Goal: Task Accomplishment & Management: Complete application form

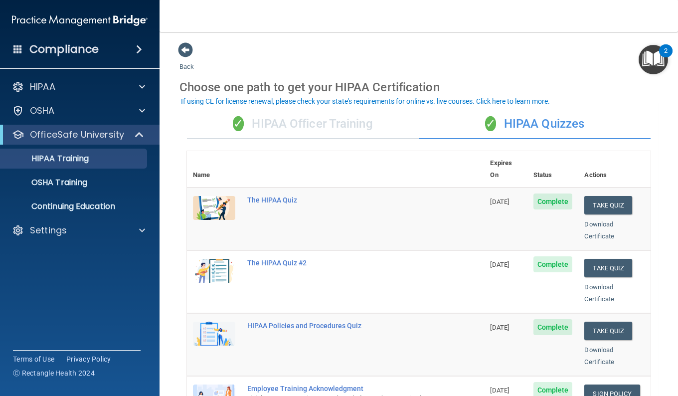
click at [269, 13] on nav "Toggle navigation [PERSON_NAME] [EMAIL_ADDRESS][DOMAIN_NAME] Manage My Enterpri…" at bounding box center [419, 16] width 519 height 32
click at [593, 196] on button "Take Quiz" at bounding box center [608, 205] width 48 height 18
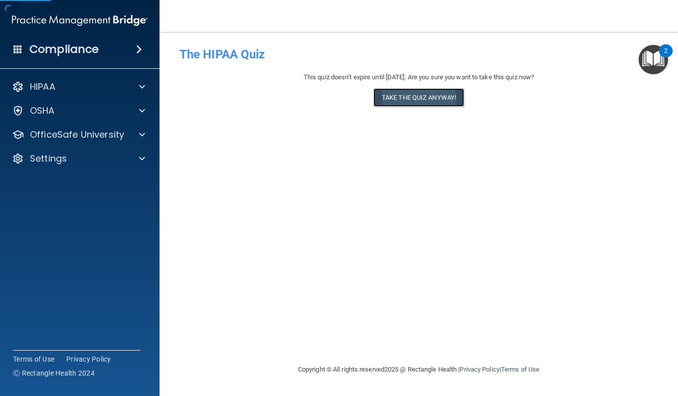
click at [449, 104] on button "Take the quiz anyway!" at bounding box center [418, 97] width 91 height 18
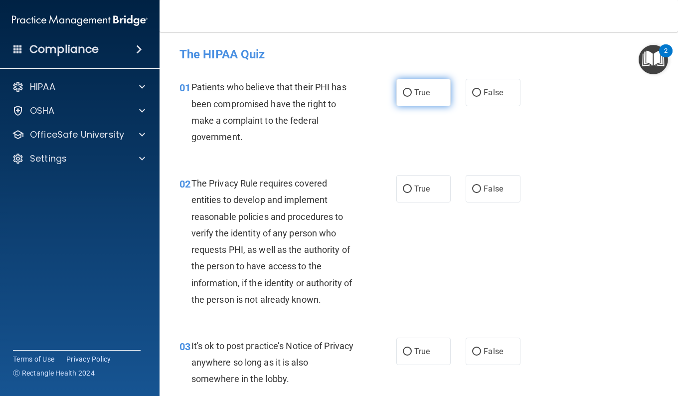
click at [427, 96] on label "True" at bounding box center [423, 92] width 54 height 27
click at [412, 96] on input "True" at bounding box center [407, 92] width 9 height 7
radio input "true"
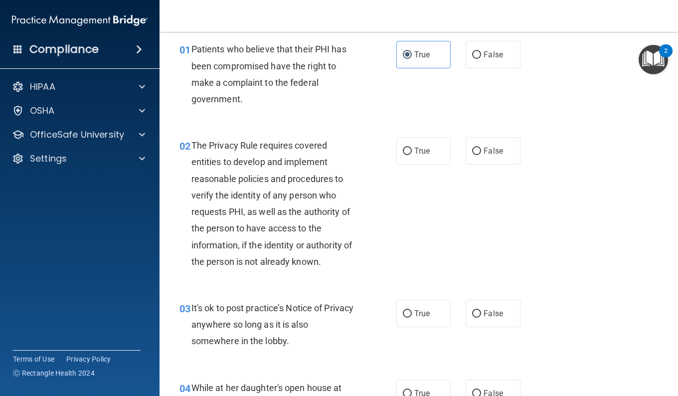
scroll to position [50, 0]
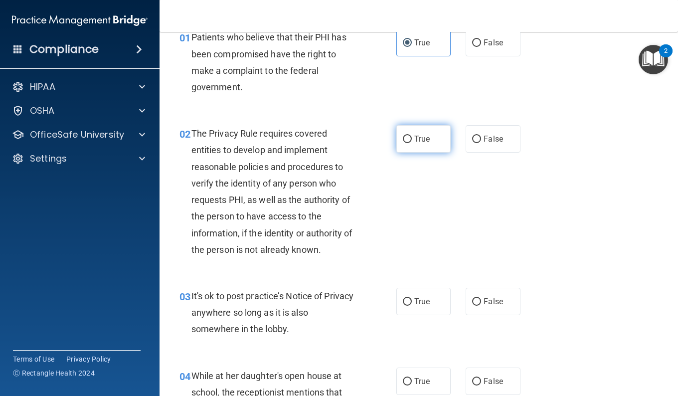
click at [433, 146] on label "True" at bounding box center [423, 138] width 54 height 27
click at [412, 143] on input "True" at bounding box center [407, 139] width 9 height 7
radio input "true"
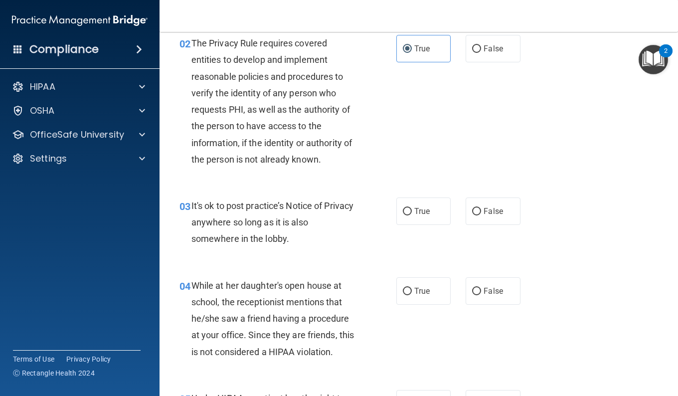
scroll to position [150, 0]
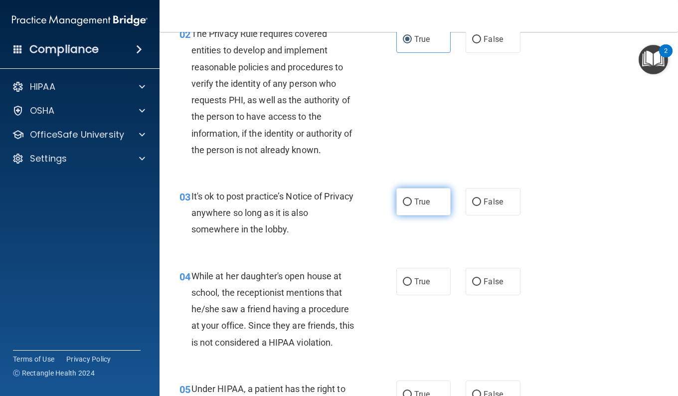
click at [418, 211] on label "True" at bounding box center [423, 201] width 54 height 27
click at [412, 206] on input "True" at bounding box center [407, 201] width 9 height 7
radio input "true"
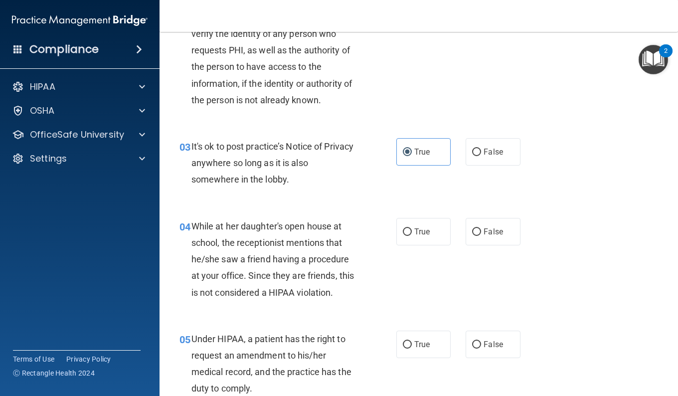
scroll to position [299, 0]
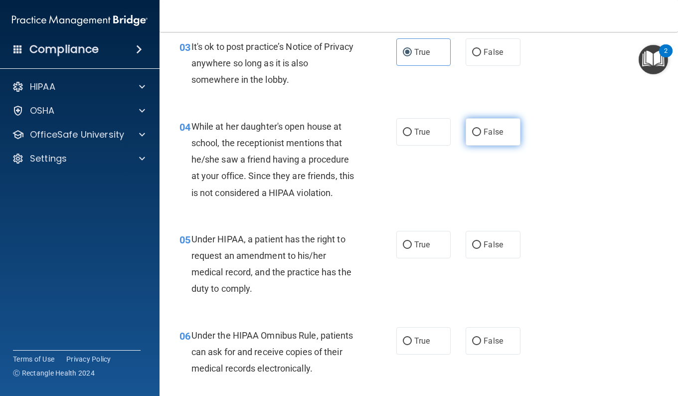
click at [474, 140] on label "False" at bounding box center [493, 131] width 54 height 27
click at [474, 136] on input "False" at bounding box center [476, 132] width 9 height 7
radio input "true"
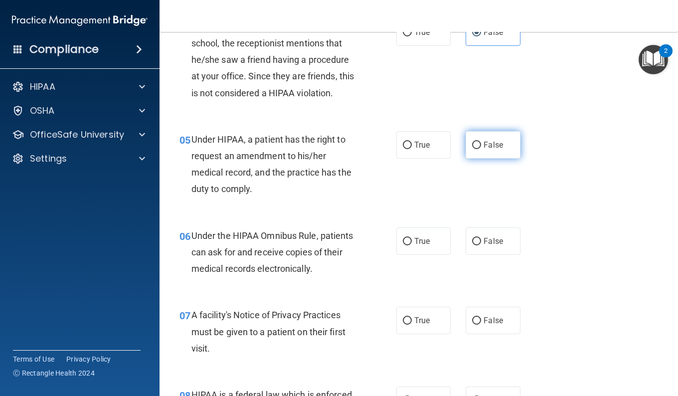
click at [466, 154] on label "False" at bounding box center [493, 144] width 54 height 27
click at [472, 149] on input "False" at bounding box center [476, 145] width 9 height 7
radio input "true"
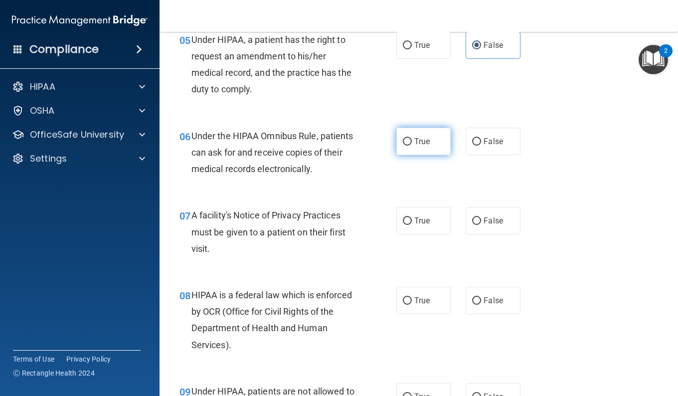
click at [411, 152] on label "True" at bounding box center [423, 141] width 54 height 27
click at [411, 146] on input "True" at bounding box center [407, 141] width 9 height 7
radio input "true"
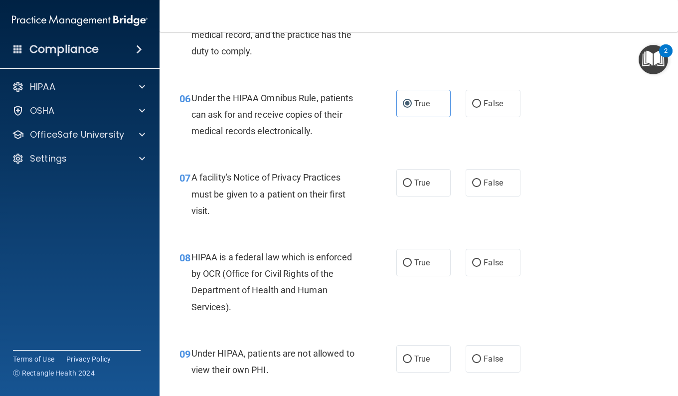
scroll to position [548, 0]
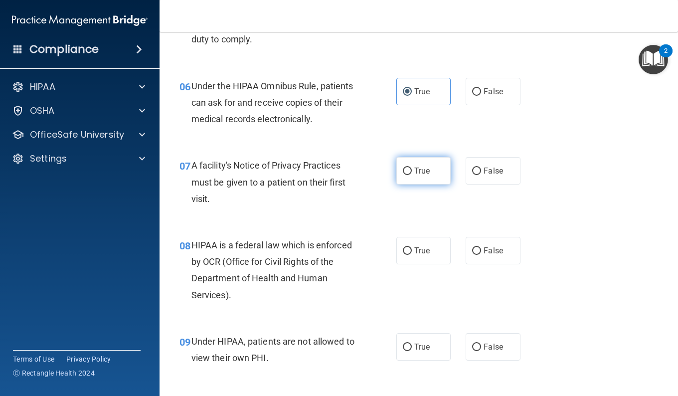
click at [415, 164] on label "True" at bounding box center [423, 170] width 54 height 27
click at [412, 168] on input "True" at bounding box center [407, 171] width 9 height 7
radio input "true"
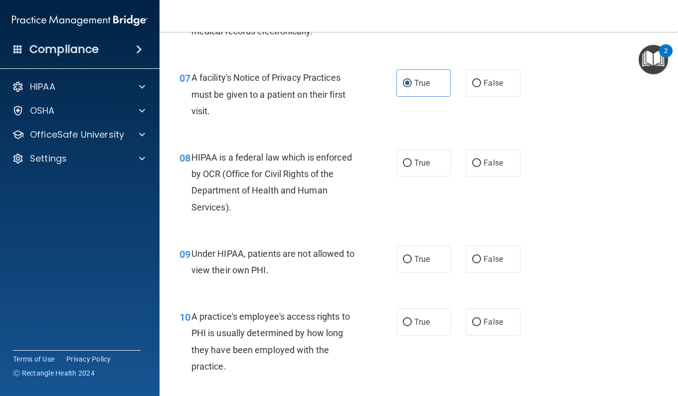
scroll to position [648, 0]
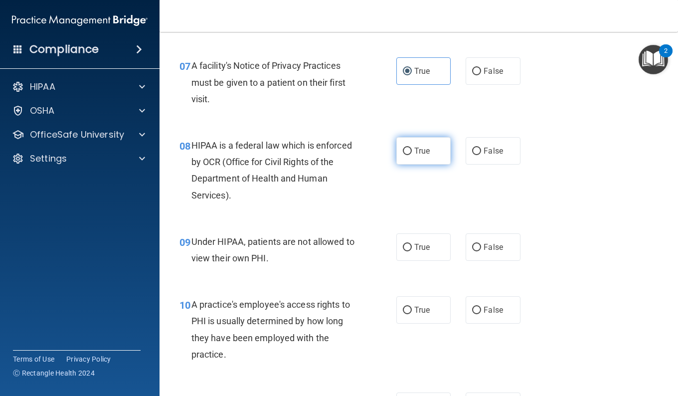
click at [403, 151] on input "True" at bounding box center [407, 151] width 9 height 7
radio input "true"
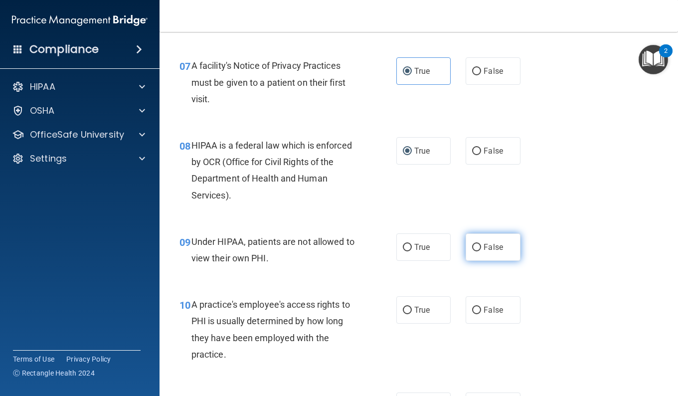
click at [510, 255] on label "False" at bounding box center [493, 246] width 54 height 27
click at [481, 251] on input "False" at bounding box center [476, 247] width 9 height 7
radio input "true"
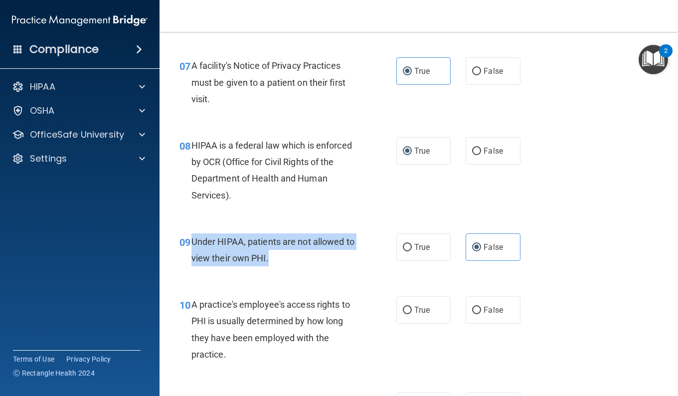
drag, startPoint x: 283, startPoint y: 264, endPoint x: 193, endPoint y: 242, distance: 92.0
click at [193, 242] on div "Under HIPAA, patients are not allowed to view their own PHI." at bounding box center [278, 249] width 174 height 33
copy span "Under HIPAA, patients are not allowed to view their own PHI."
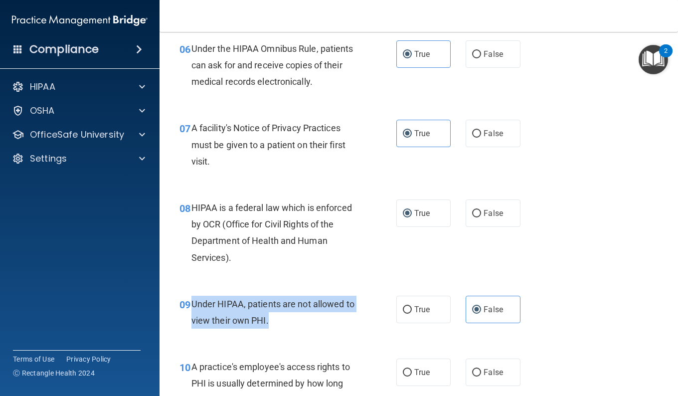
scroll to position [598, 0]
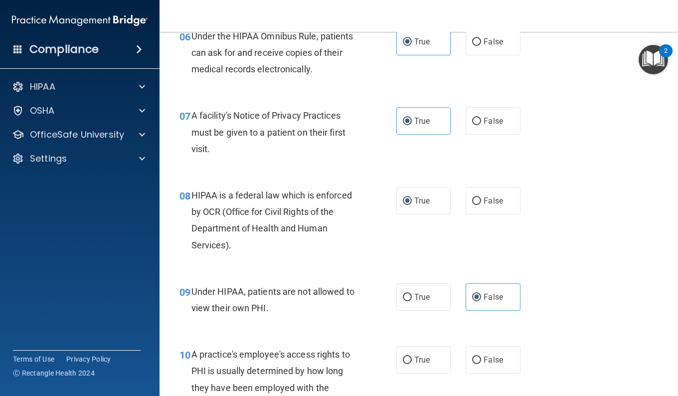
click at [333, 259] on div "08 HIPAA is a federal law which is enforced by OCR (Office for Civil Rights of …" at bounding box center [419, 222] width 494 height 96
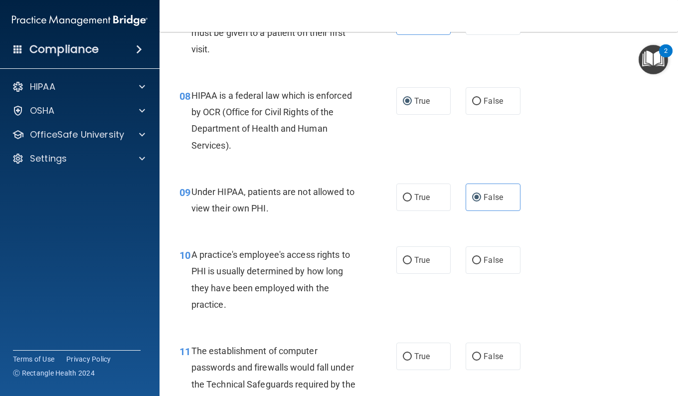
scroll to position [798, 0]
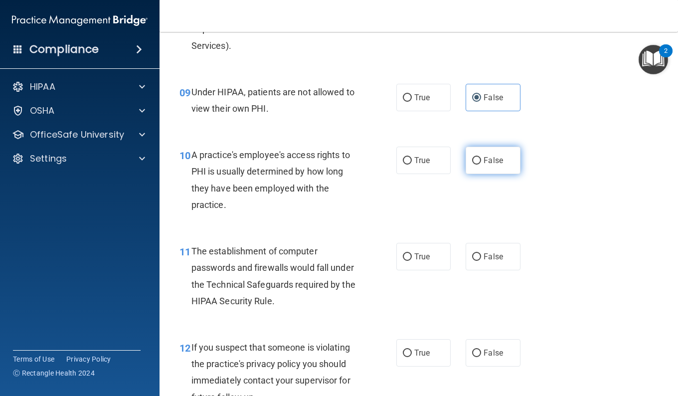
click at [484, 162] on span "False" at bounding box center [493, 160] width 19 height 9
click at [481, 162] on input "False" at bounding box center [476, 160] width 9 height 7
radio input "true"
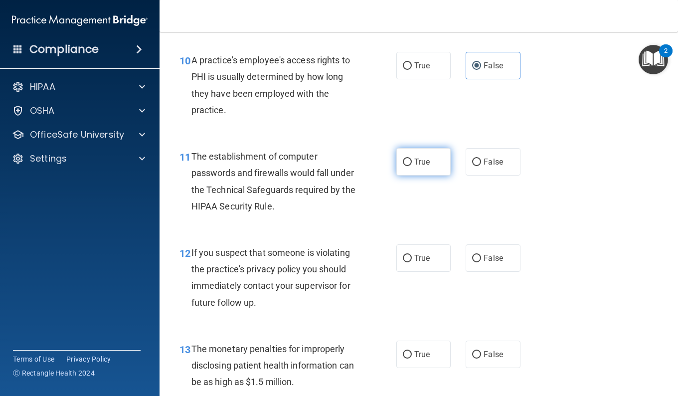
scroll to position [897, 0]
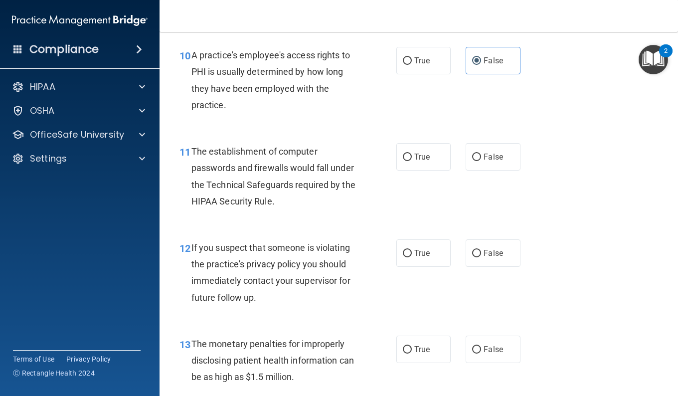
click at [51, 280] on div "Compliance HIPAA Documents and Policies Report an Incident Business Associates …" at bounding box center [80, 198] width 160 height 396
click at [42, 270] on div "Compliance HIPAA Documents and Policies Report an Incident Business Associates …" at bounding box center [80, 198] width 160 height 396
click at [414, 157] on span "True" at bounding box center [421, 156] width 15 height 9
click at [411, 157] on input "True" at bounding box center [407, 157] width 9 height 7
radio input "true"
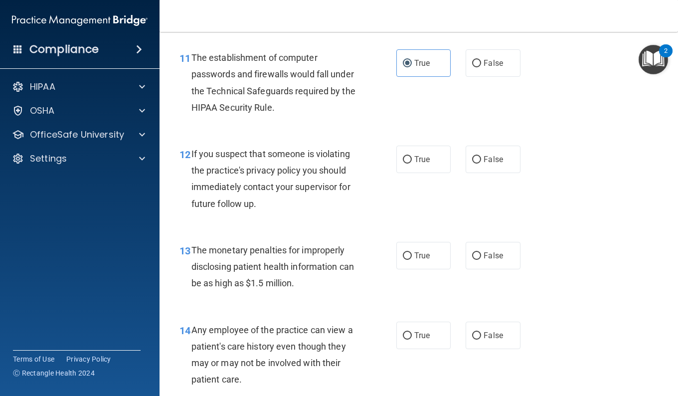
scroll to position [997, 0]
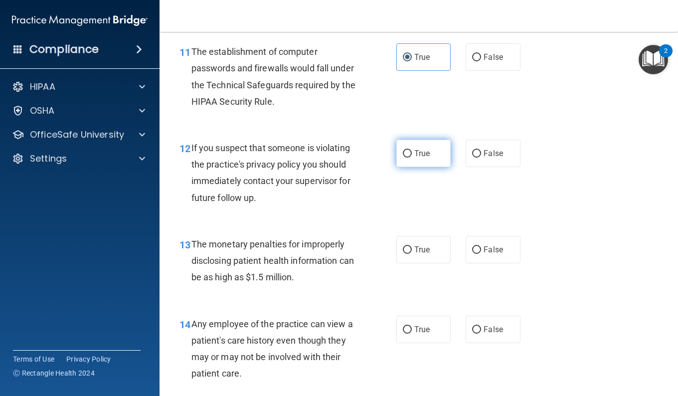
click at [436, 165] on label "True" at bounding box center [423, 153] width 54 height 27
click at [412, 158] on input "True" at bounding box center [407, 153] width 9 height 7
radio input "true"
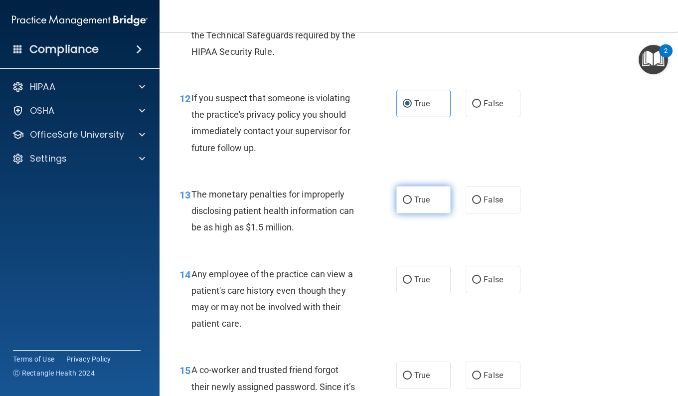
click at [425, 197] on span "True" at bounding box center [421, 199] width 15 height 9
click at [412, 197] on input "True" at bounding box center [407, 199] width 9 height 7
radio input "true"
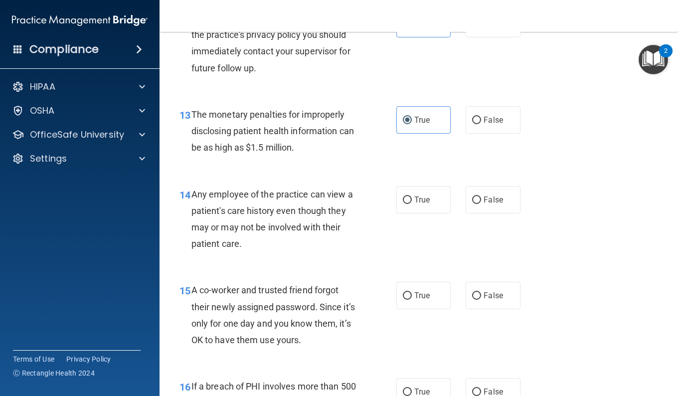
scroll to position [1147, 0]
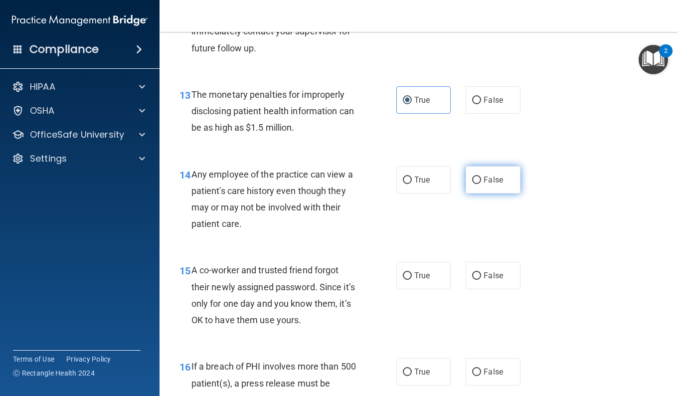
click at [473, 173] on label "False" at bounding box center [493, 179] width 54 height 27
click at [473, 176] on input "False" at bounding box center [476, 179] width 9 height 7
radio input "true"
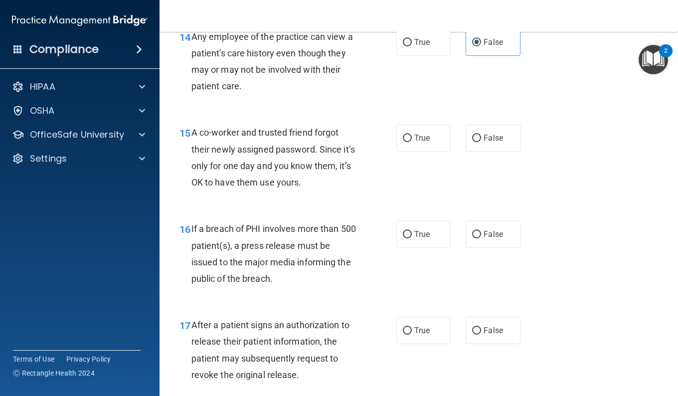
scroll to position [1296, 0]
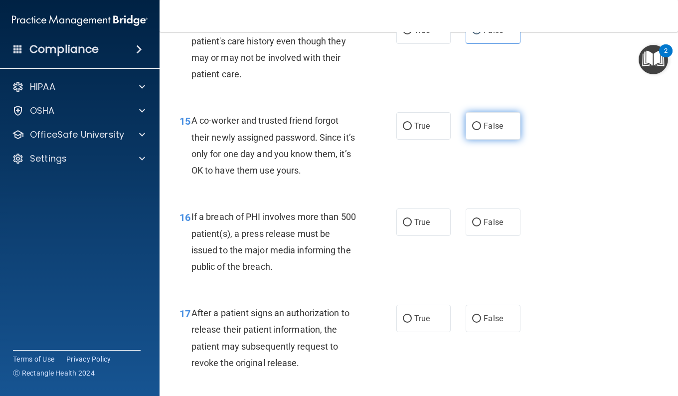
click at [481, 138] on label "False" at bounding box center [493, 125] width 54 height 27
click at [481, 130] on input "False" at bounding box center [476, 126] width 9 height 7
radio input "true"
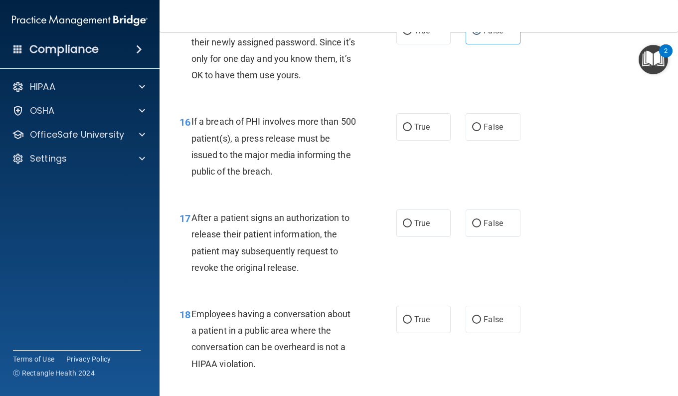
scroll to position [1396, 0]
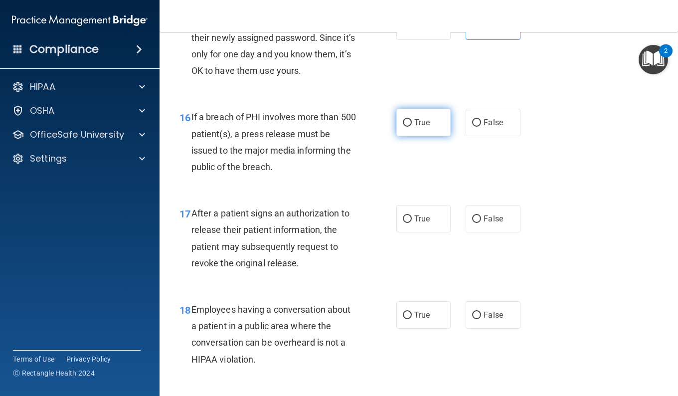
click at [416, 122] on span "True" at bounding box center [421, 122] width 15 height 9
click at [412, 122] on input "True" at bounding box center [407, 122] width 9 height 7
radio input "true"
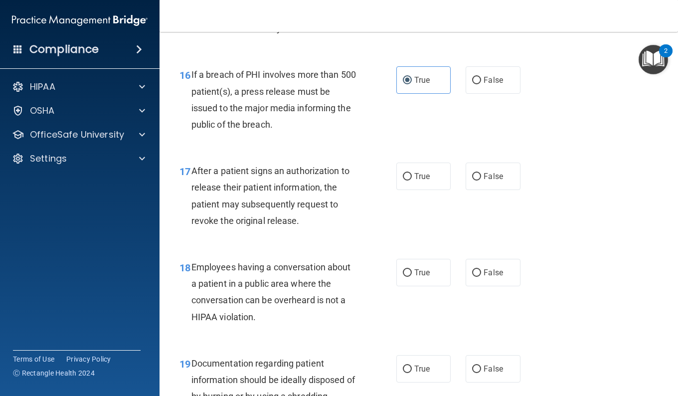
scroll to position [1496, 0]
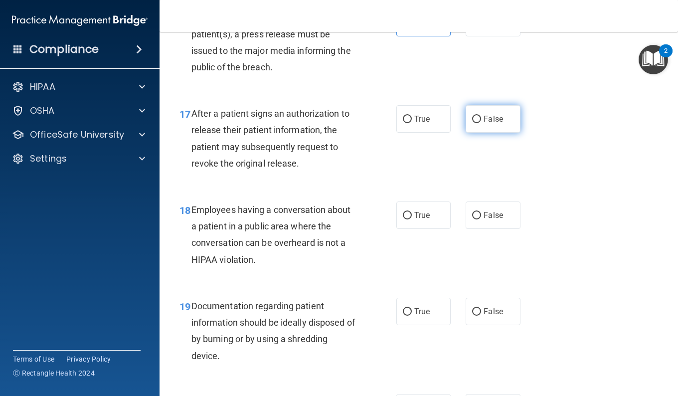
click at [471, 112] on label "False" at bounding box center [493, 118] width 54 height 27
click at [472, 116] on input "False" at bounding box center [476, 119] width 9 height 7
radio input "true"
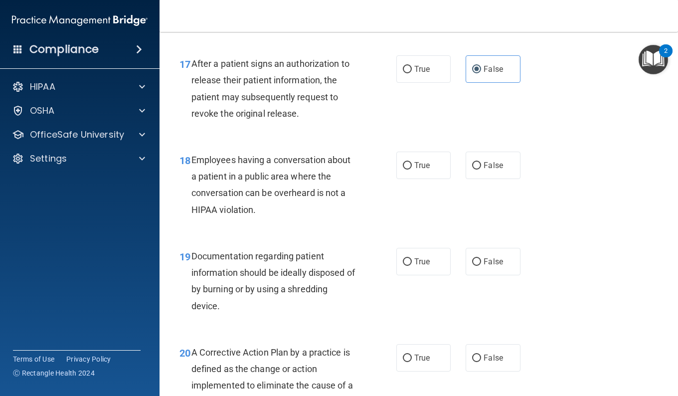
scroll to position [1595, 0]
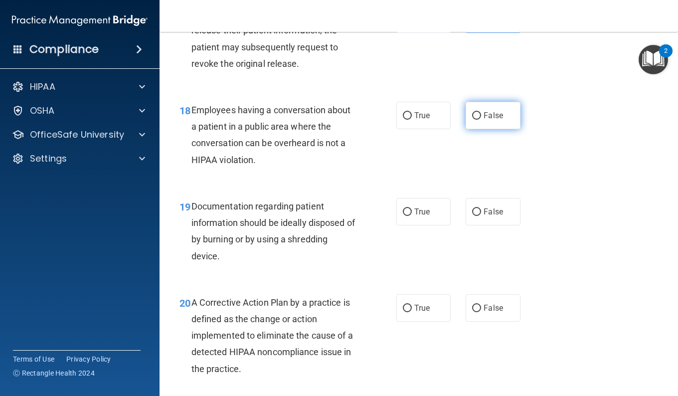
click at [471, 121] on label "False" at bounding box center [493, 115] width 54 height 27
click at [472, 120] on input "False" at bounding box center [476, 115] width 9 height 7
radio input "true"
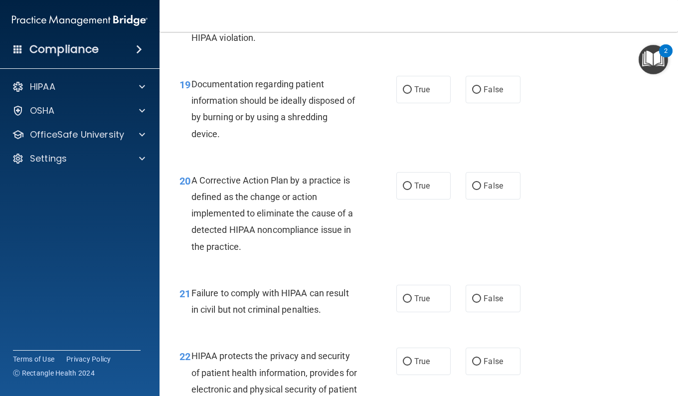
scroll to position [1745, 0]
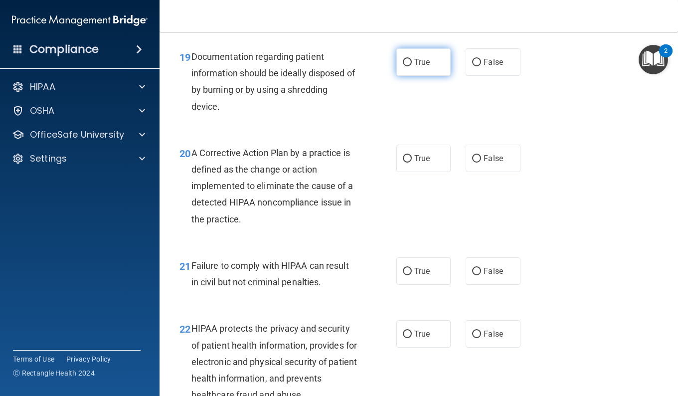
click at [414, 66] on span "True" at bounding box center [421, 61] width 15 height 9
click at [412, 66] on input "True" at bounding box center [407, 62] width 9 height 7
radio input "true"
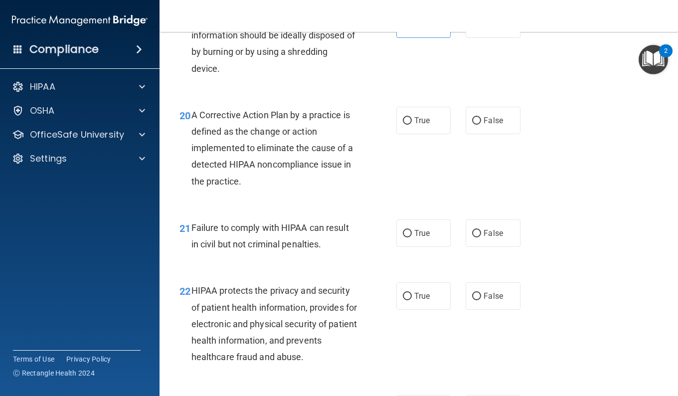
scroll to position [1795, 0]
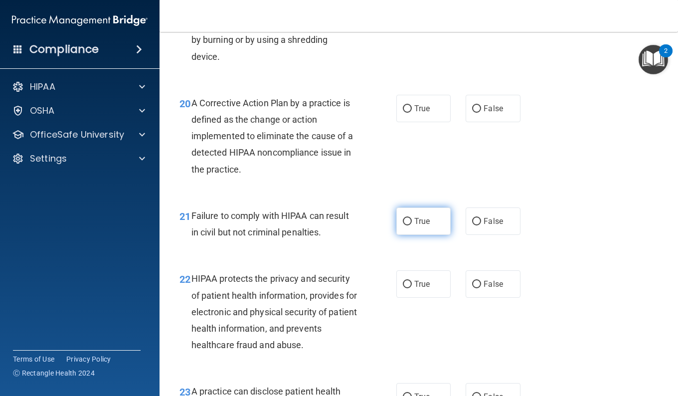
click at [439, 216] on label "True" at bounding box center [423, 220] width 54 height 27
click at [412, 218] on input "True" at bounding box center [407, 221] width 9 height 7
radio input "true"
click at [429, 105] on label "True" at bounding box center [423, 108] width 54 height 27
click at [412, 105] on input "True" at bounding box center [407, 108] width 9 height 7
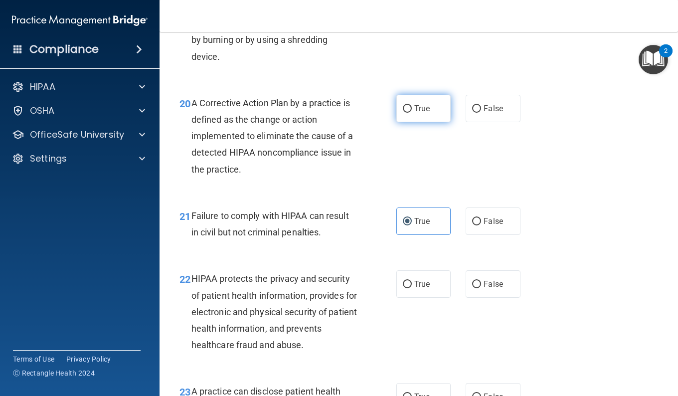
radio input "true"
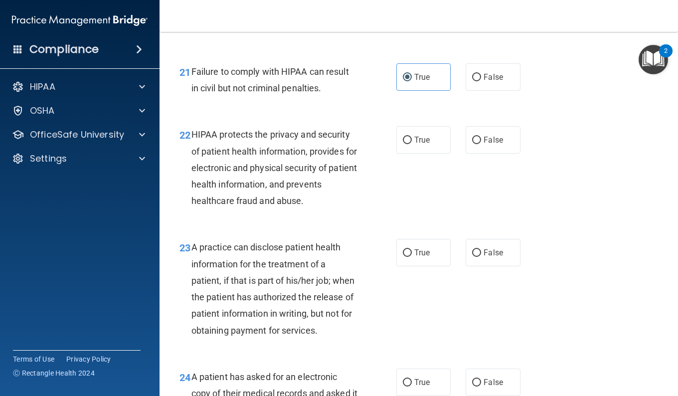
scroll to position [1944, 0]
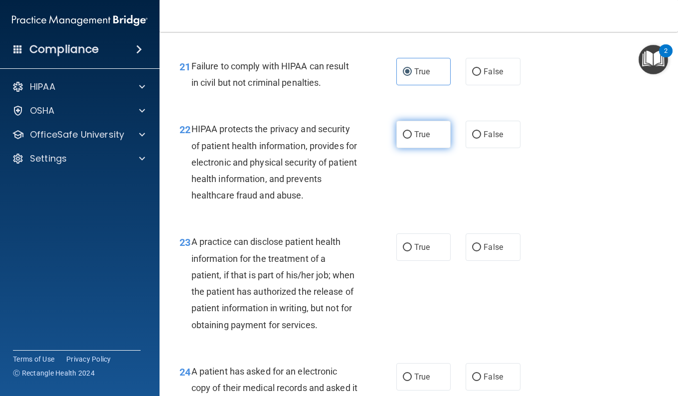
click at [414, 142] on label "True" at bounding box center [423, 134] width 54 height 27
click at [412, 139] on input "True" at bounding box center [407, 134] width 9 height 7
radio input "true"
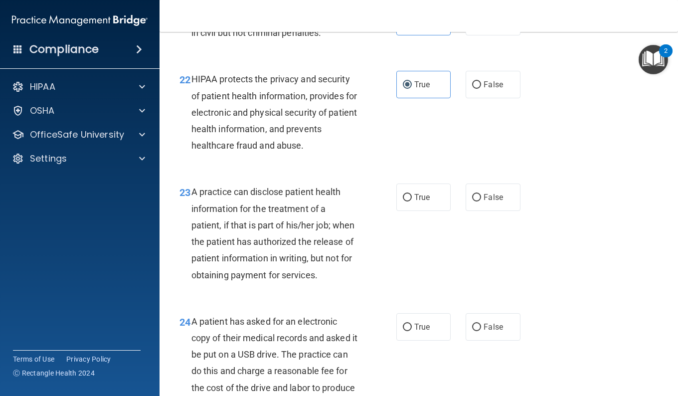
scroll to position [2044, 0]
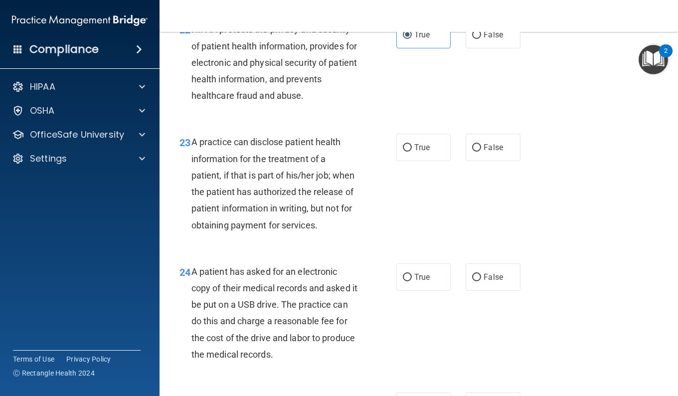
click at [457, 142] on div "True False" at bounding box center [461, 147] width 131 height 27
click at [466, 144] on label "False" at bounding box center [493, 147] width 54 height 27
click at [472, 144] on input "False" at bounding box center [476, 147] width 9 height 7
radio input "true"
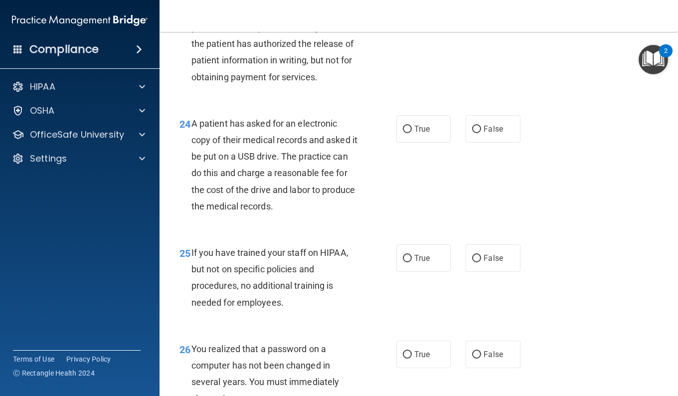
scroll to position [2194, 0]
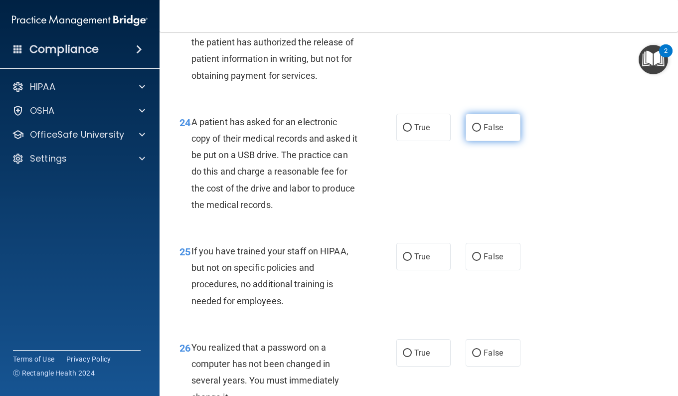
click at [497, 135] on label "False" at bounding box center [493, 127] width 54 height 27
click at [481, 132] on input "False" at bounding box center [476, 127] width 9 height 7
radio input "true"
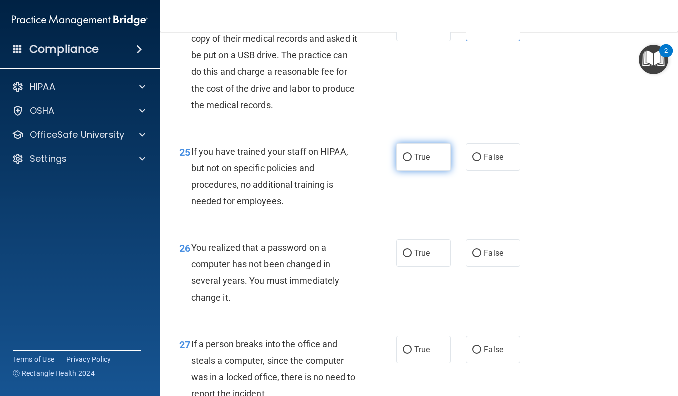
click at [411, 171] on label "True" at bounding box center [423, 156] width 54 height 27
click at [411, 161] on input "True" at bounding box center [407, 157] width 9 height 7
radio input "true"
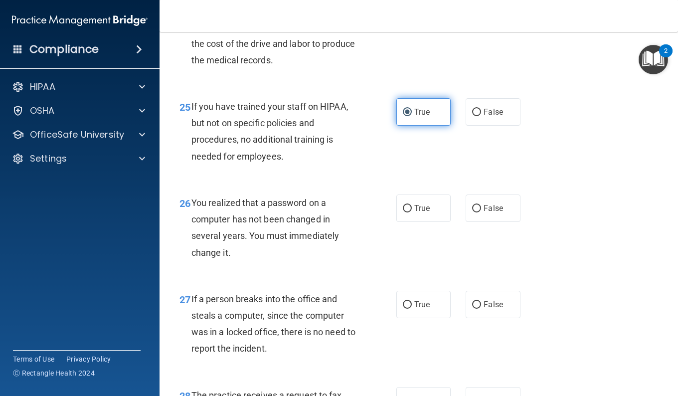
scroll to position [2393, 0]
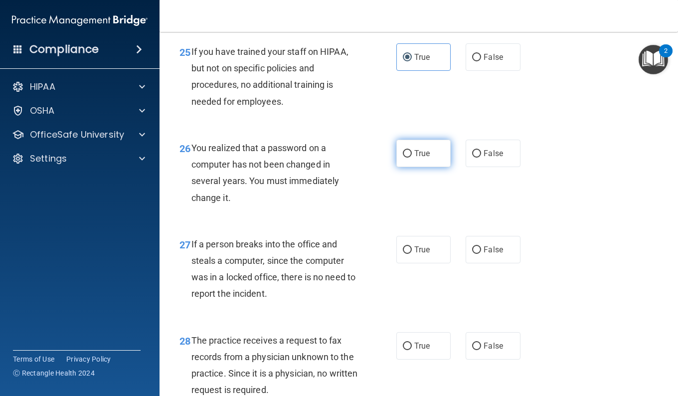
click at [442, 167] on label "True" at bounding box center [423, 153] width 54 height 27
click at [412, 158] on input "True" at bounding box center [407, 153] width 9 height 7
radio input "true"
click at [473, 184] on div "26 You realized that a password on a computer has not been changed in several y…" at bounding box center [419, 175] width 494 height 96
click at [478, 167] on label "False" at bounding box center [493, 153] width 54 height 27
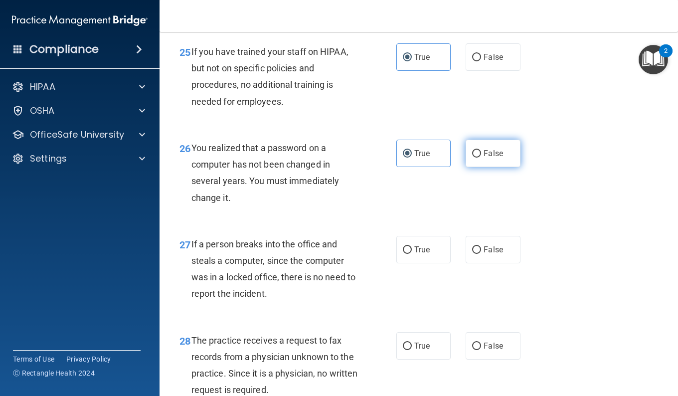
click at [478, 158] on input "False" at bounding box center [476, 153] width 9 height 7
radio input "true"
radio input "false"
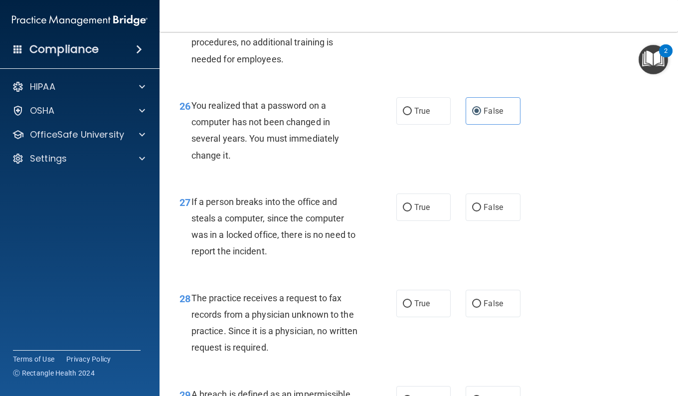
scroll to position [2493, 0]
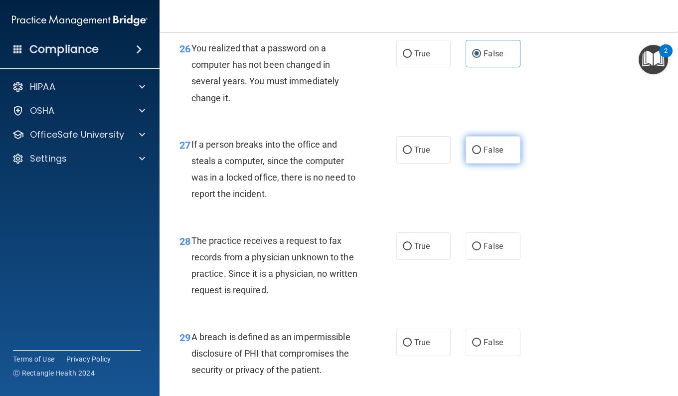
click at [469, 164] on label "False" at bounding box center [493, 149] width 54 height 27
click at [472, 154] on input "False" at bounding box center [476, 150] width 9 height 7
radio input "true"
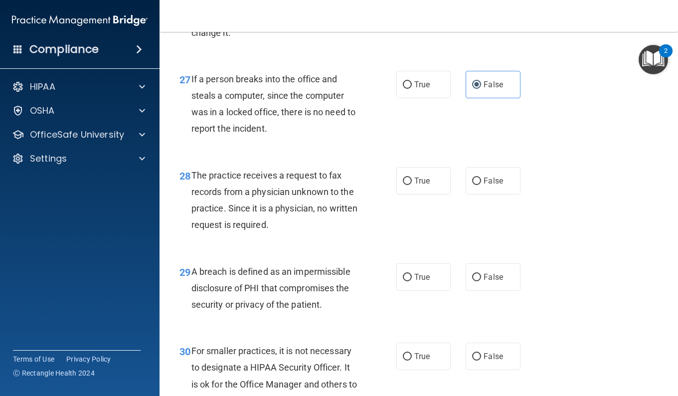
scroll to position [2593, 0]
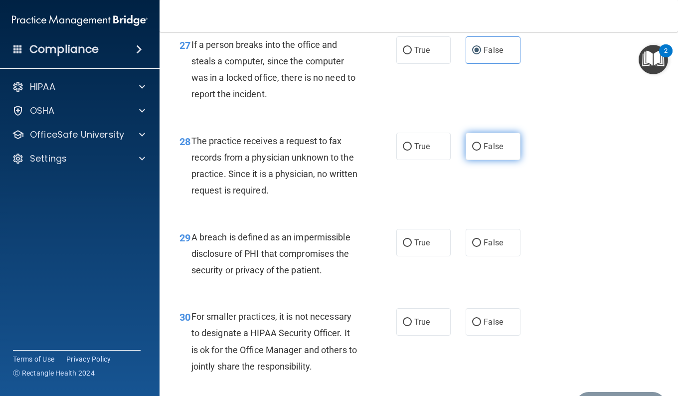
click at [472, 151] on input "False" at bounding box center [476, 146] width 9 height 7
radio input "true"
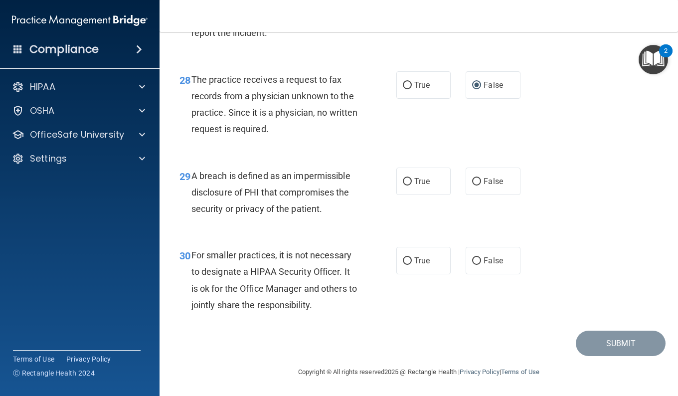
scroll to position [2671, 0]
click at [389, 195] on div "29 A breach is defined as an impermissible disclosure of PHI that compromises t…" at bounding box center [288, 195] width 247 height 55
click at [399, 188] on label "True" at bounding box center [423, 181] width 54 height 27
click at [403, 185] on input "True" at bounding box center [407, 181] width 9 height 7
radio input "true"
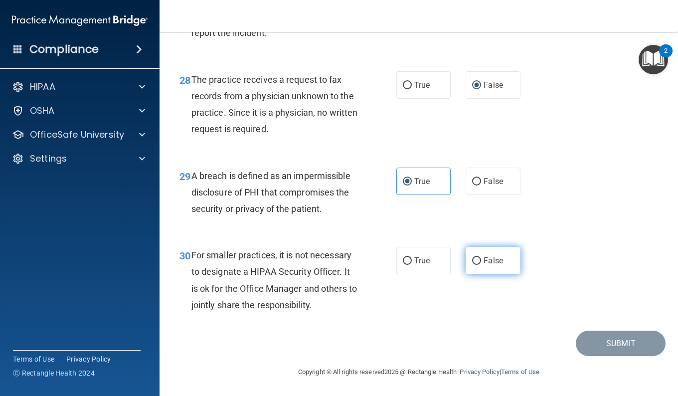
click at [473, 266] on label "False" at bounding box center [493, 260] width 54 height 27
click at [473, 265] on input "False" at bounding box center [476, 260] width 9 height 7
radio input "true"
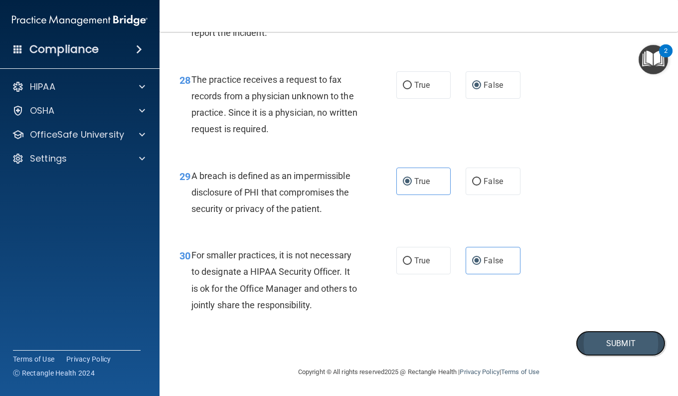
click at [627, 348] on button "Submit" at bounding box center [621, 343] width 90 height 25
click at [600, 335] on button "Submit" at bounding box center [621, 343] width 90 height 25
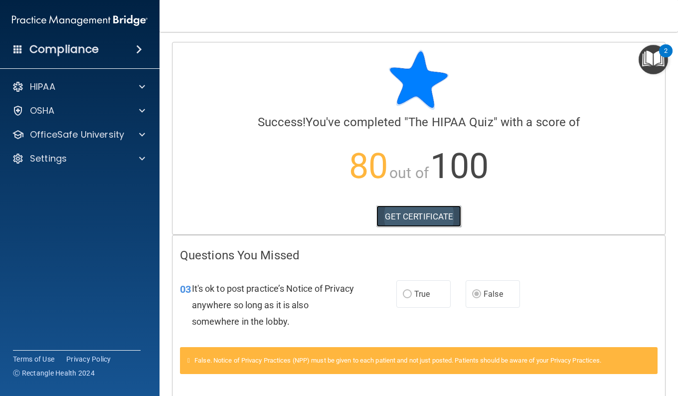
click at [416, 215] on link "GET CERTIFICATE" at bounding box center [418, 216] width 85 height 22
click at [137, 92] on div at bounding box center [140, 87] width 25 height 12
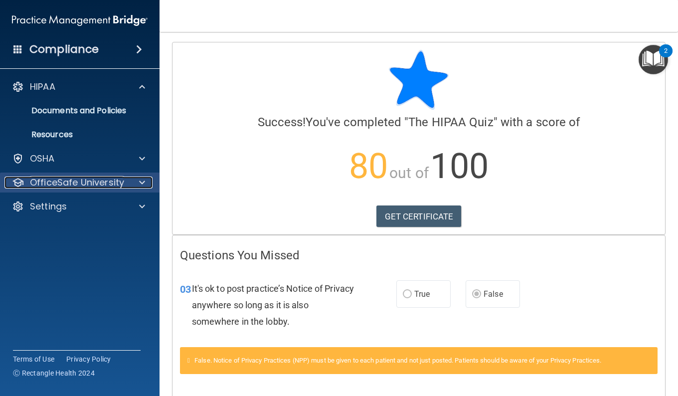
click at [124, 184] on div "OfficeSafe University" at bounding box center [66, 182] width 124 height 12
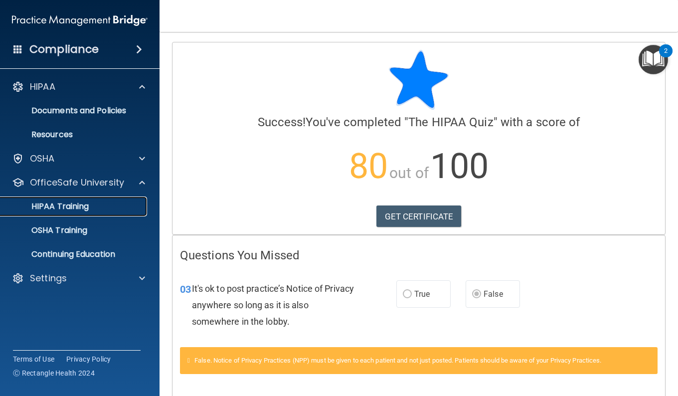
click at [73, 211] on link "HIPAA Training" at bounding box center [68, 206] width 157 height 20
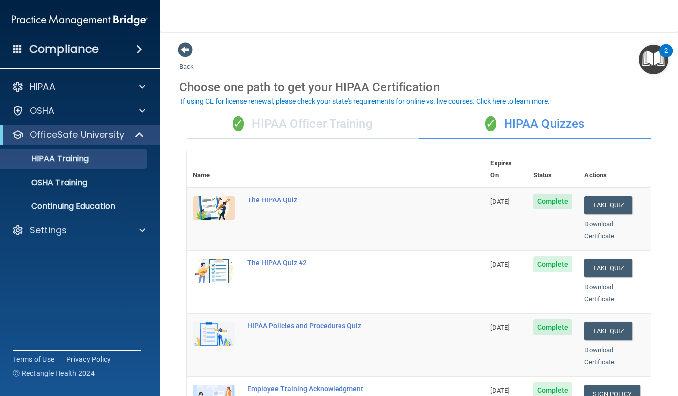
click at [264, 118] on div "✓ HIPAA Officer Training" at bounding box center [303, 124] width 232 height 30
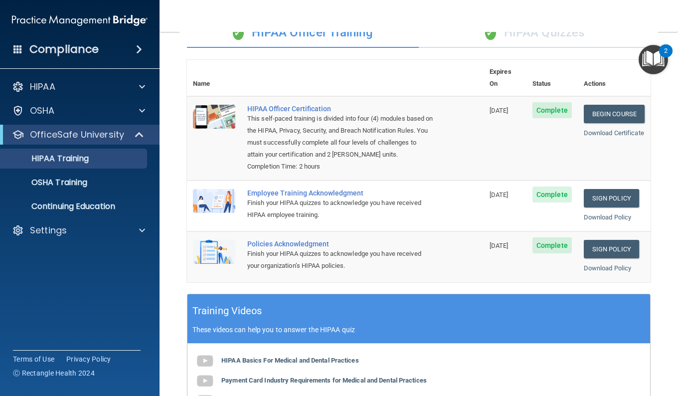
scroll to position [50, 0]
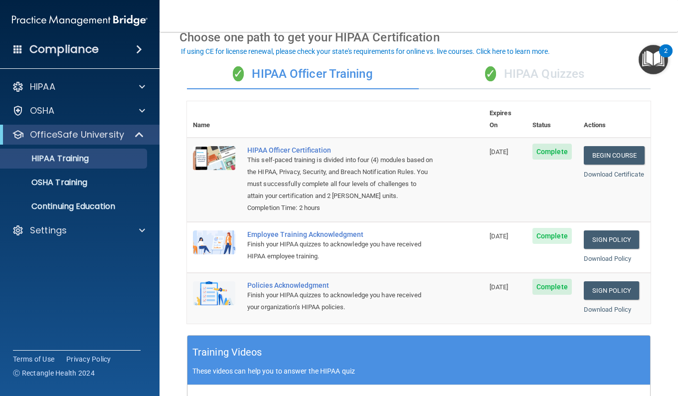
click at [485, 80] on span "✓" at bounding box center [490, 73] width 11 height 15
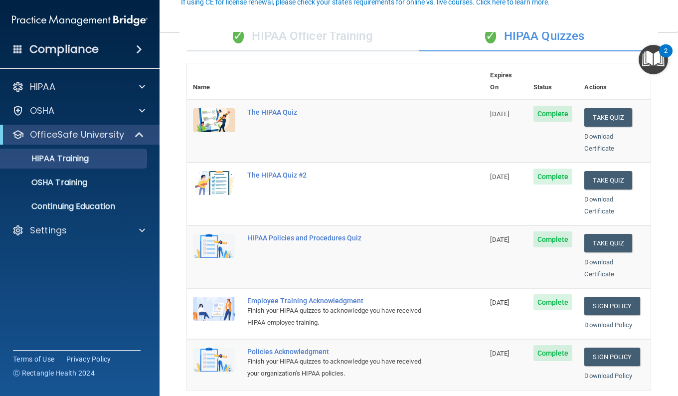
scroll to position [100, 0]
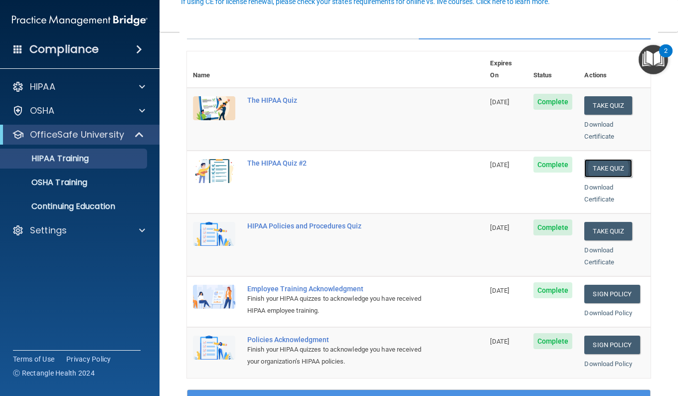
click at [609, 159] on button "Take Quiz" at bounding box center [608, 168] width 48 height 18
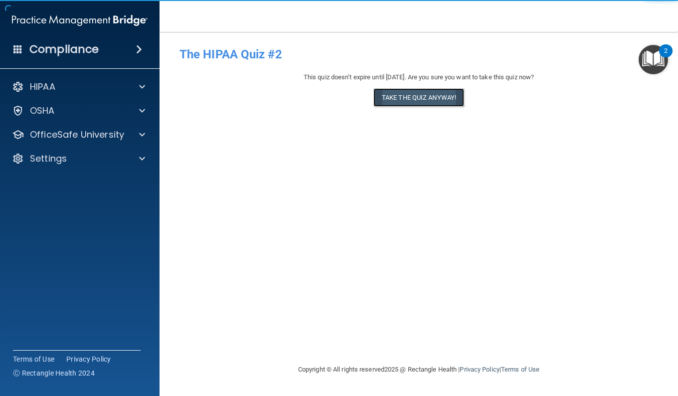
click at [405, 98] on button "Take the quiz anyway!" at bounding box center [418, 97] width 91 height 18
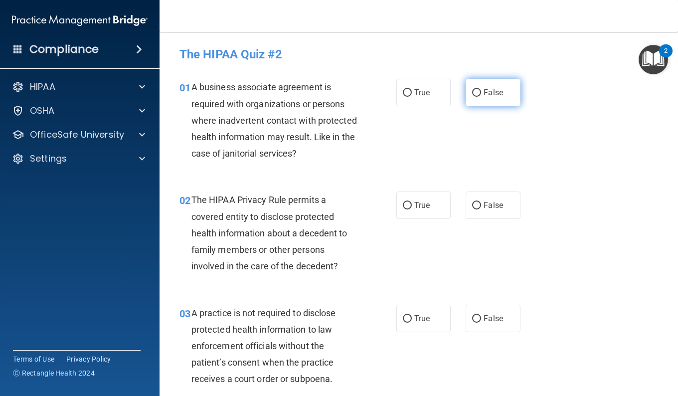
click at [470, 87] on label "False" at bounding box center [493, 92] width 54 height 27
click at [472, 89] on input "False" at bounding box center [476, 92] width 9 height 7
radio input "true"
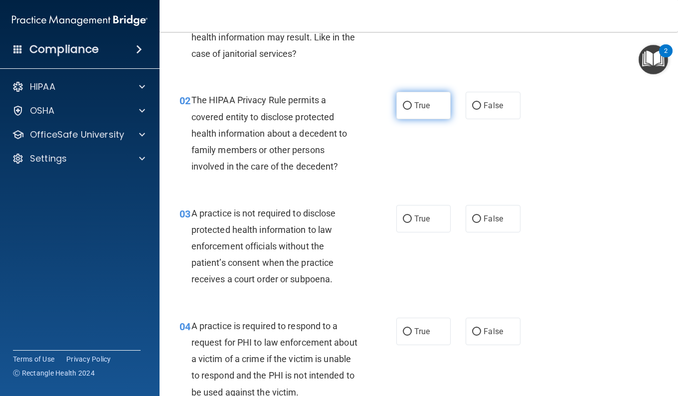
click at [412, 100] on label "True" at bounding box center [423, 105] width 54 height 27
click at [412, 102] on input "True" at bounding box center [407, 105] width 9 height 7
radio input "true"
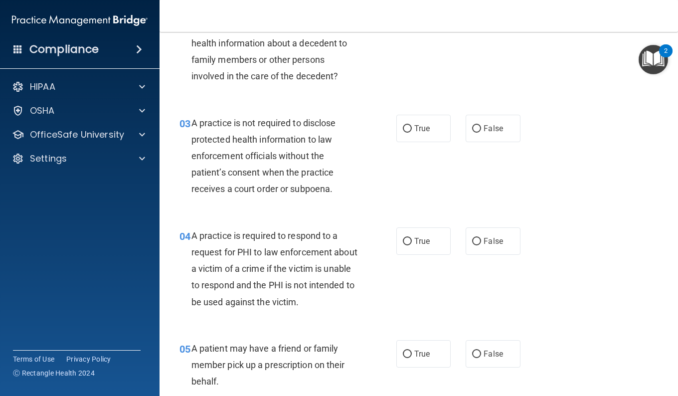
scroll to position [199, 0]
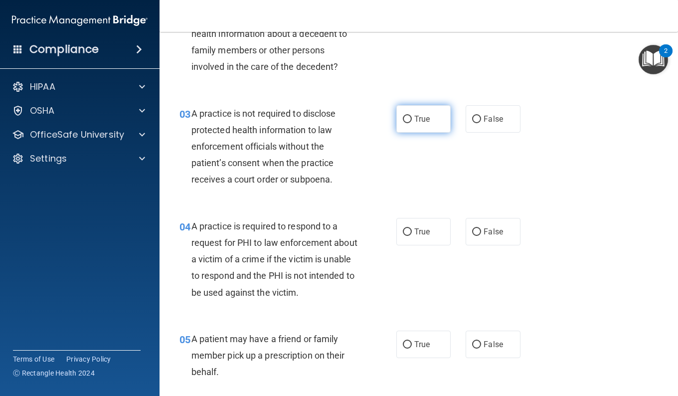
click at [431, 117] on label "True" at bounding box center [423, 118] width 54 height 27
click at [412, 117] on input "True" at bounding box center [407, 119] width 9 height 7
radio input "true"
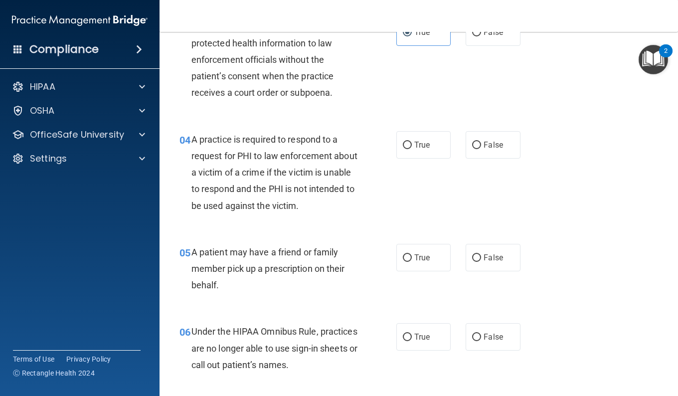
scroll to position [249, 0]
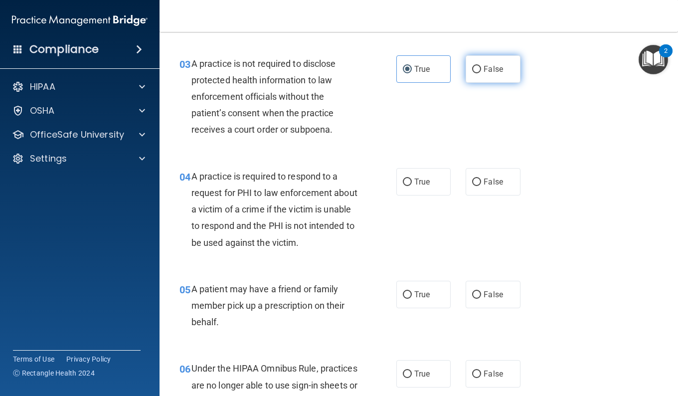
click at [474, 71] on input "False" at bounding box center [476, 69] width 9 height 7
radio input "true"
radio input "false"
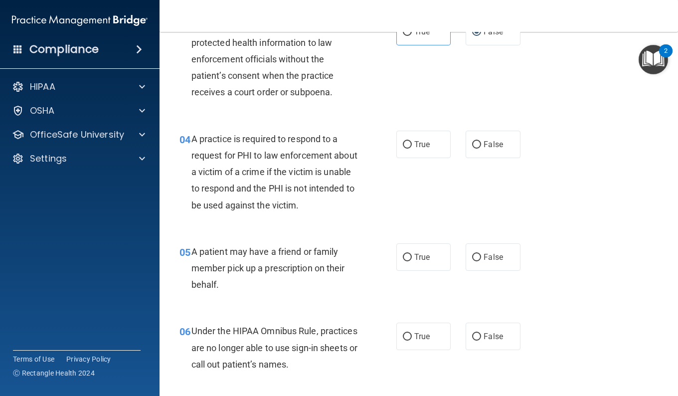
scroll to position [299, 0]
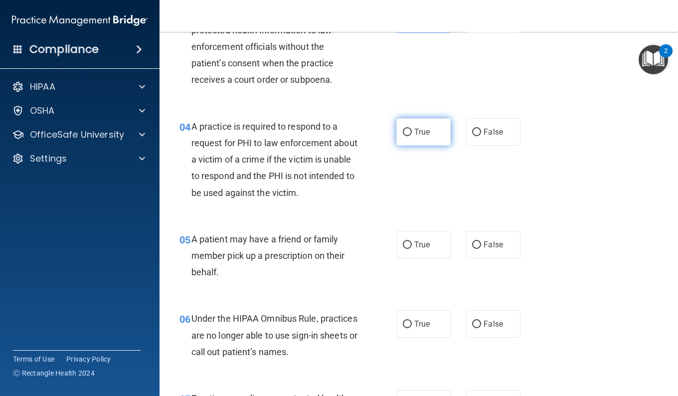
click at [418, 126] on label "True" at bounding box center [423, 131] width 54 height 27
click at [412, 129] on input "True" at bounding box center [407, 132] width 9 height 7
radio input "true"
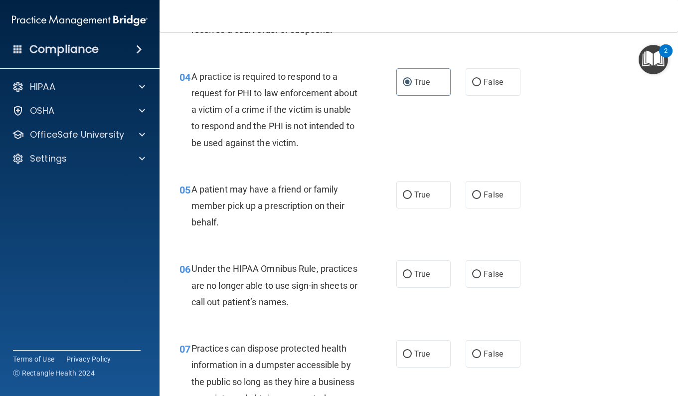
scroll to position [399, 0]
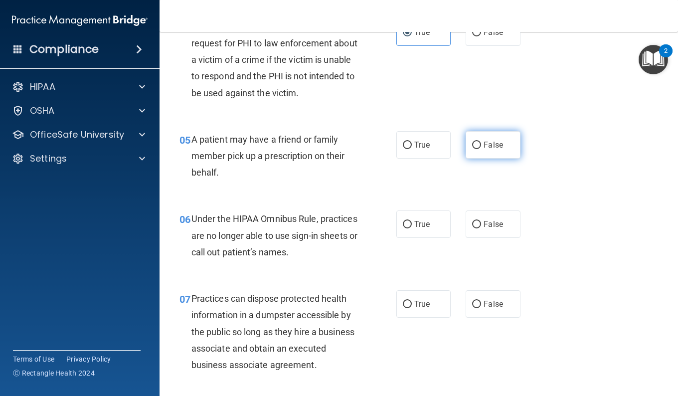
click at [508, 139] on label "False" at bounding box center [493, 144] width 54 height 27
click at [481, 142] on input "False" at bounding box center [476, 145] width 9 height 7
radio input "true"
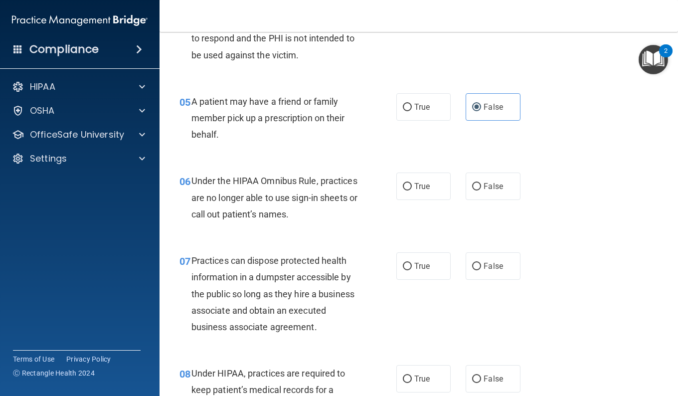
scroll to position [449, 0]
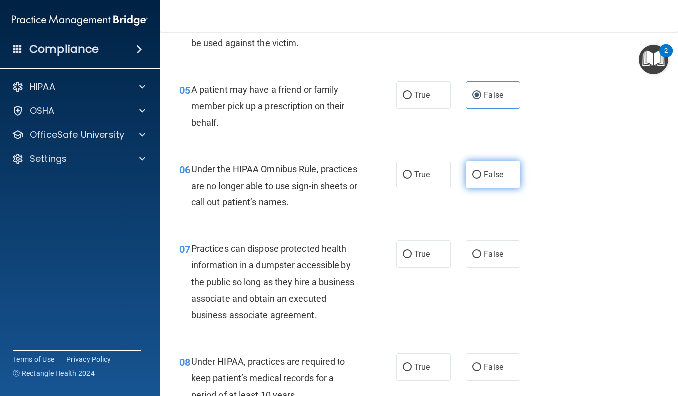
click at [501, 172] on label "False" at bounding box center [493, 174] width 54 height 27
click at [481, 172] on input "False" at bounding box center [476, 174] width 9 height 7
radio input "true"
click at [358, 193] on div "Under the HIPAA Omnibus Rule, practices are no longer able to use sign-in sheet…" at bounding box center [278, 186] width 174 height 50
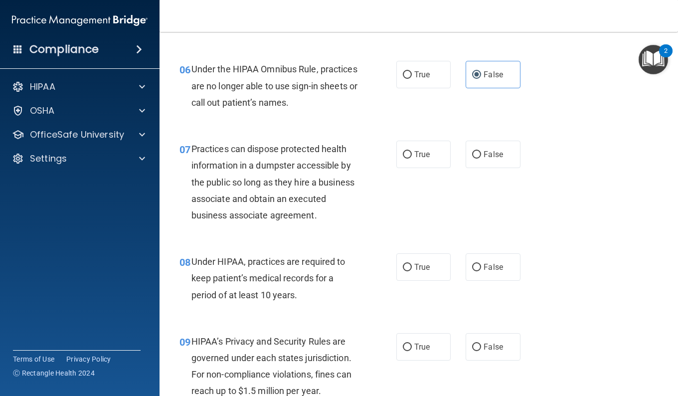
scroll to position [598, 0]
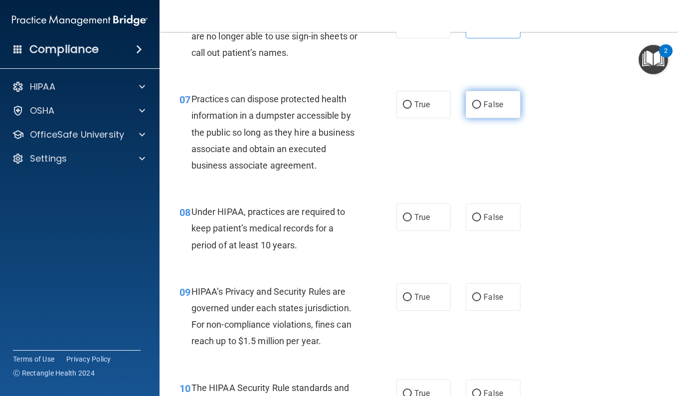
click at [484, 106] on span "False" at bounding box center [493, 104] width 19 height 9
click at [480, 106] on input "False" at bounding box center [476, 104] width 9 height 7
radio input "true"
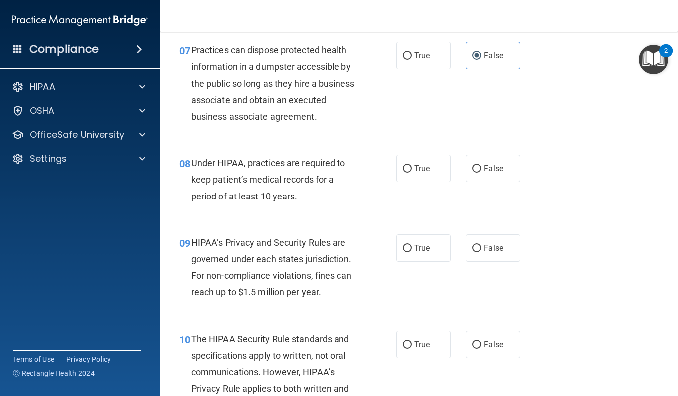
scroll to position [698, 0]
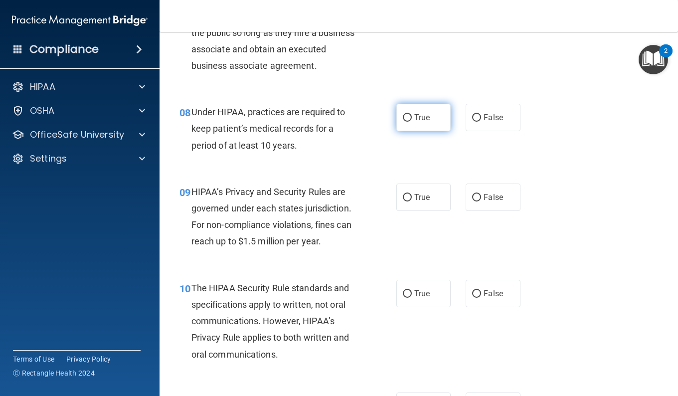
click at [431, 131] on label "True" at bounding box center [423, 117] width 54 height 27
click at [412, 122] on input "True" at bounding box center [407, 117] width 9 height 7
radio input "true"
click at [492, 125] on label "False" at bounding box center [493, 117] width 54 height 27
click at [481, 122] on input "False" at bounding box center [476, 117] width 9 height 7
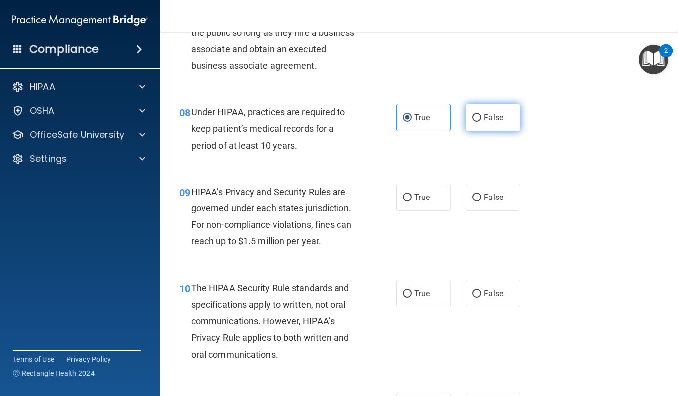
radio input "true"
radio input "false"
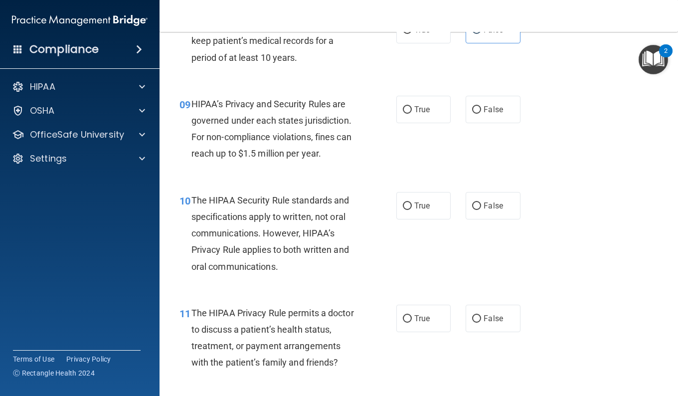
scroll to position [798, 0]
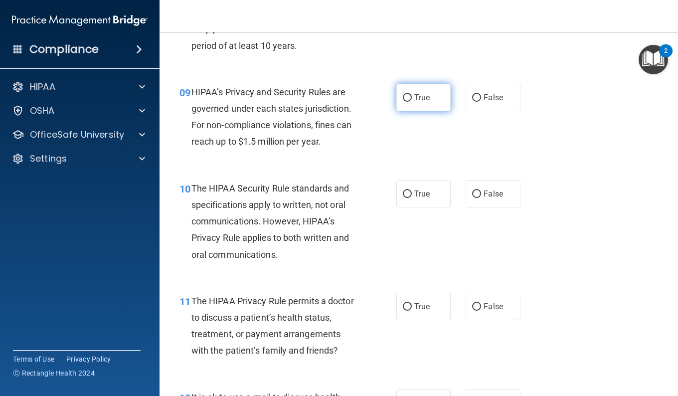
click at [440, 111] on label "True" at bounding box center [423, 97] width 54 height 27
click at [412, 102] on input "True" at bounding box center [407, 97] width 9 height 7
radio input "true"
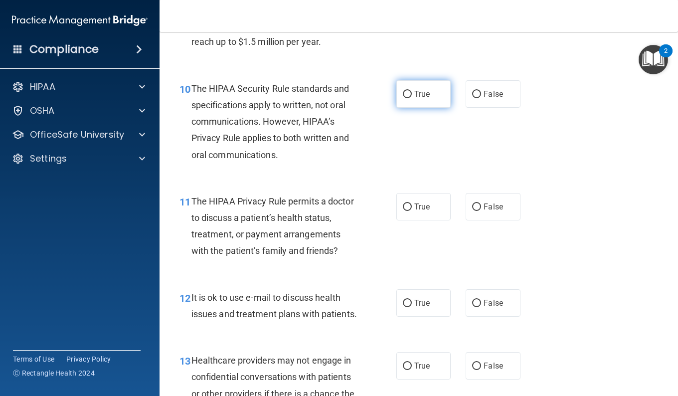
click at [403, 98] on input "True" at bounding box center [407, 94] width 9 height 7
radio input "true"
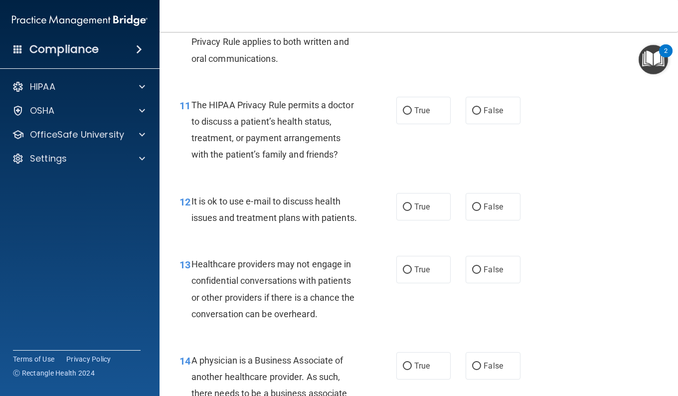
scroll to position [997, 0]
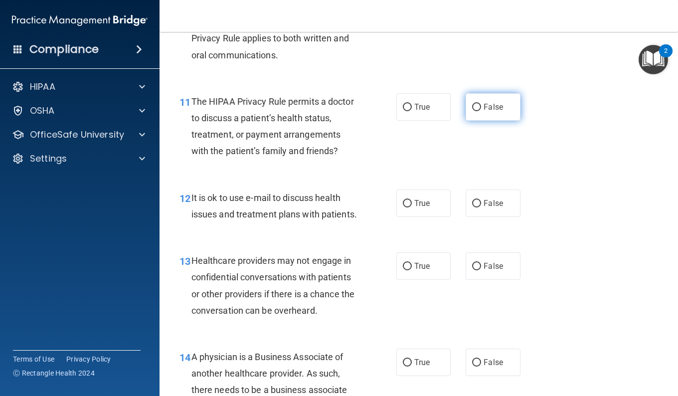
click at [495, 116] on label "False" at bounding box center [493, 106] width 54 height 27
click at [481, 111] on input "False" at bounding box center [476, 107] width 9 height 7
radio input "true"
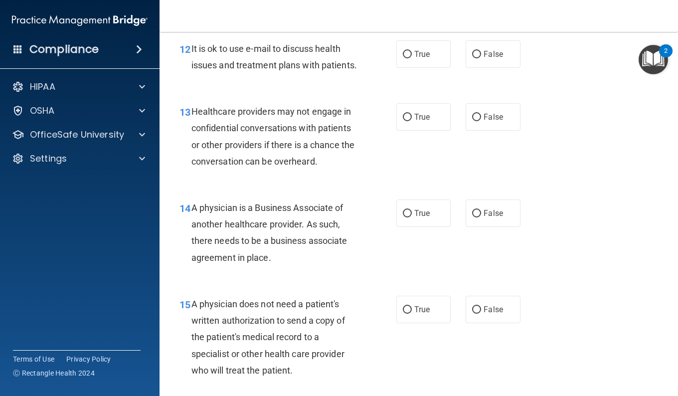
scroll to position [1147, 0]
click at [488, 67] on label "False" at bounding box center [493, 53] width 54 height 27
click at [481, 58] on input "False" at bounding box center [476, 53] width 9 height 7
radio input "true"
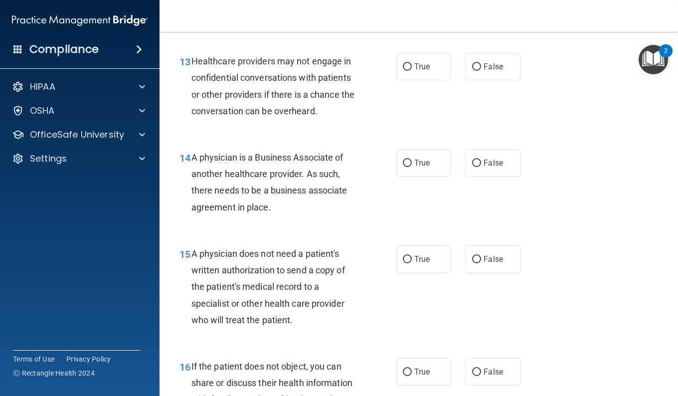
scroll to position [1246, 0]
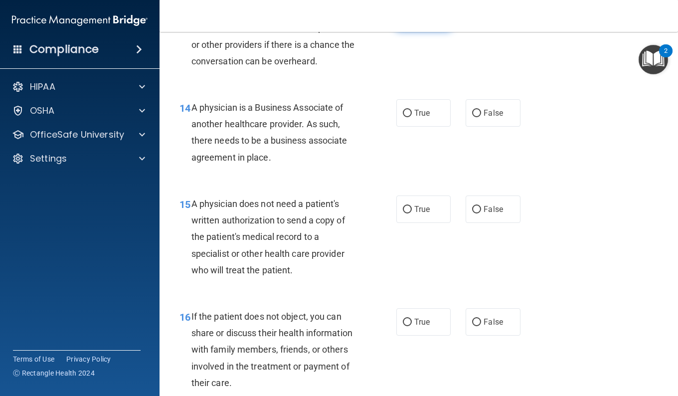
click at [413, 30] on label "True" at bounding box center [423, 16] width 54 height 27
click at [412, 21] on input "True" at bounding box center [407, 16] width 9 height 7
radio input "true"
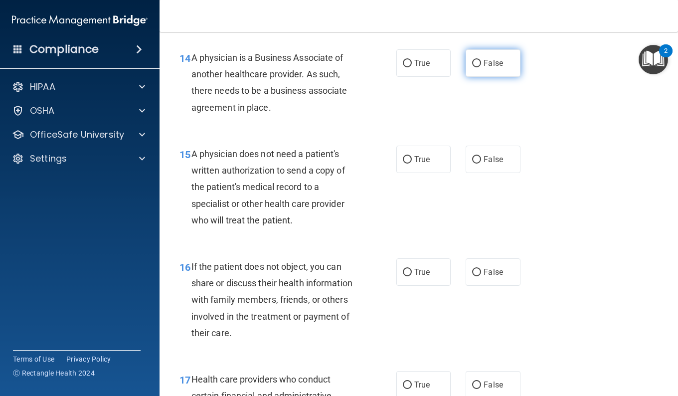
click at [510, 77] on label "False" at bounding box center [493, 62] width 54 height 27
click at [481, 67] on input "False" at bounding box center [476, 63] width 9 height 7
radio input "true"
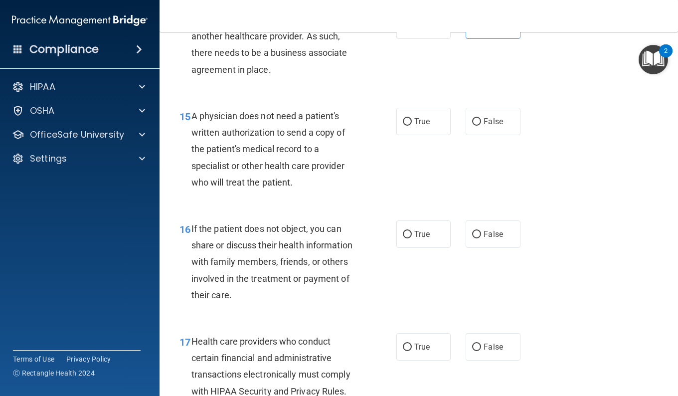
scroll to position [1346, 0]
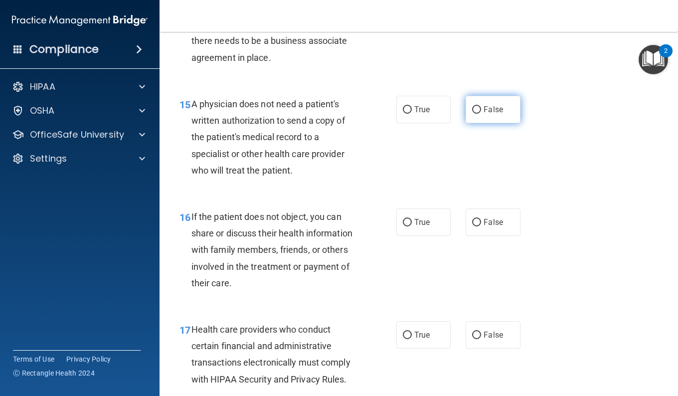
click at [505, 123] on label "False" at bounding box center [493, 109] width 54 height 27
click at [481, 114] on input "False" at bounding box center [476, 109] width 9 height 7
radio input "true"
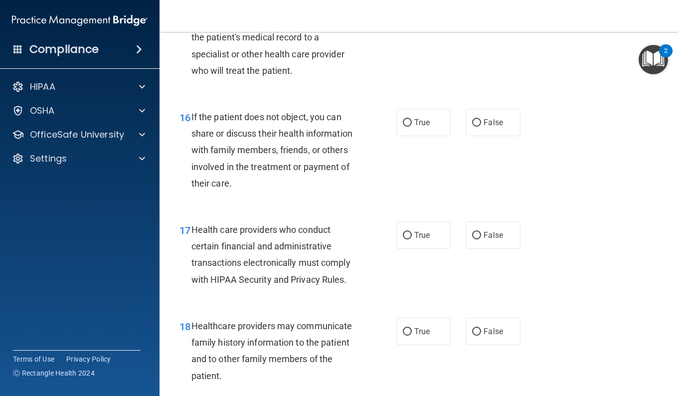
scroll to position [1546, 0]
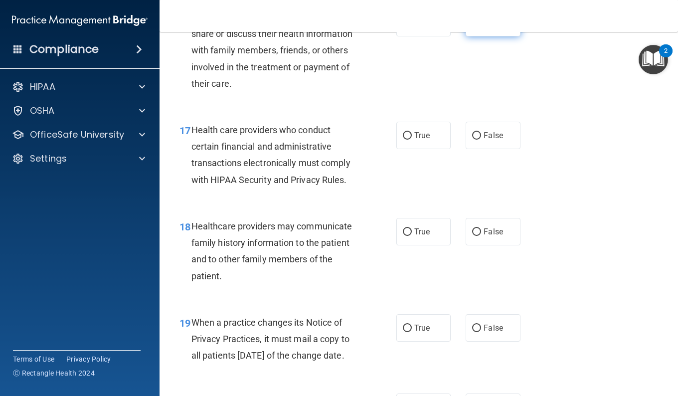
click at [503, 36] on label "False" at bounding box center [493, 22] width 54 height 27
click at [481, 27] on input "False" at bounding box center [476, 22] width 9 height 7
radio input "true"
click at [458, 36] on div "True False" at bounding box center [461, 22] width 131 height 27
click at [423, 27] on span "True" at bounding box center [421, 22] width 15 height 9
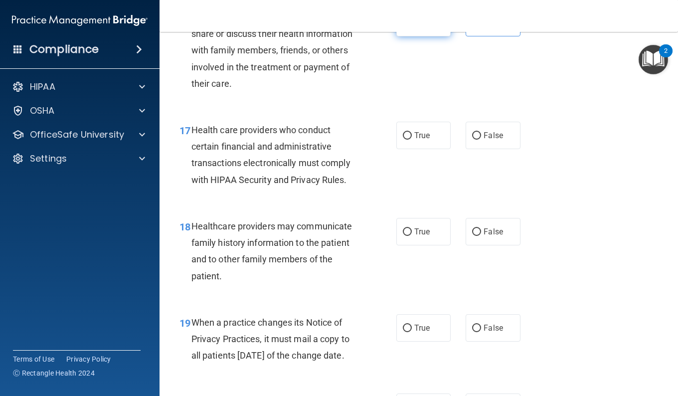
click at [412, 27] on input "True" at bounding box center [407, 22] width 9 height 7
radio input "true"
radio input "false"
click at [320, 92] on div "If the patient does not object, you can share or discuss their health informati…" at bounding box center [278, 50] width 174 height 83
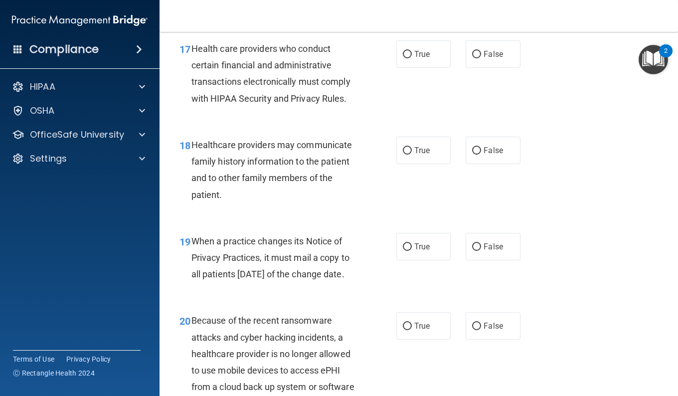
scroll to position [1645, 0]
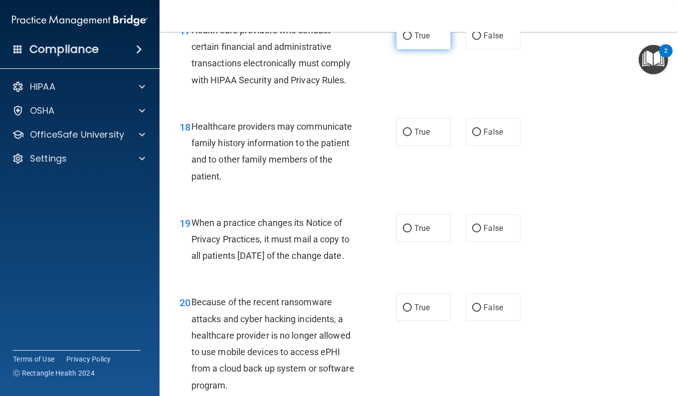
click at [410, 49] on label "True" at bounding box center [423, 35] width 54 height 27
click at [410, 40] on input "True" at bounding box center [407, 35] width 9 height 7
radio input "true"
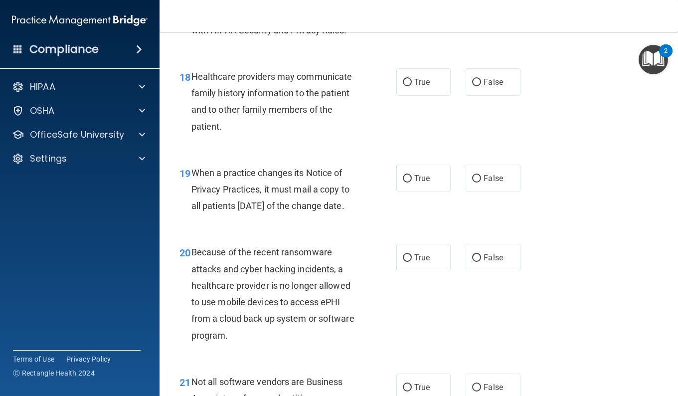
scroll to position [1745, 0]
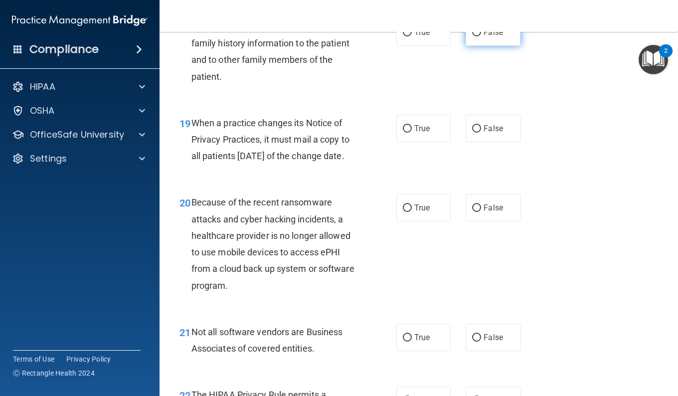
click at [466, 46] on label "False" at bounding box center [493, 31] width 54 height 27
click at [472, 36] on input "False" at bounding box center [476, 32] width 9 height 7
radio input "true"
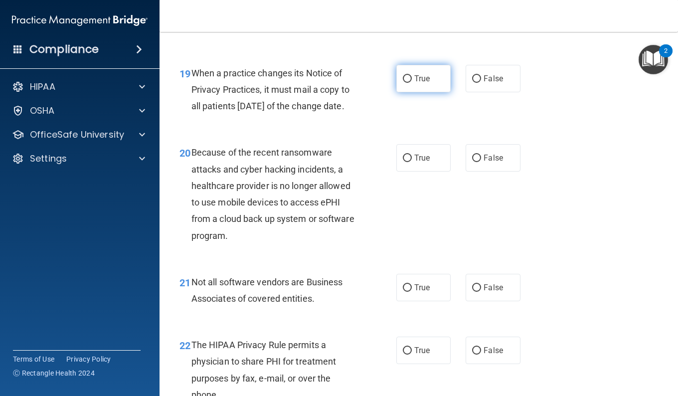
click at [415, 92] on label "True" at bounding box center [423, 78] width 54 height 27
click at [412, 83] on input "True" at bounding box center [407, 78] width 9 height 7
radio input "true"
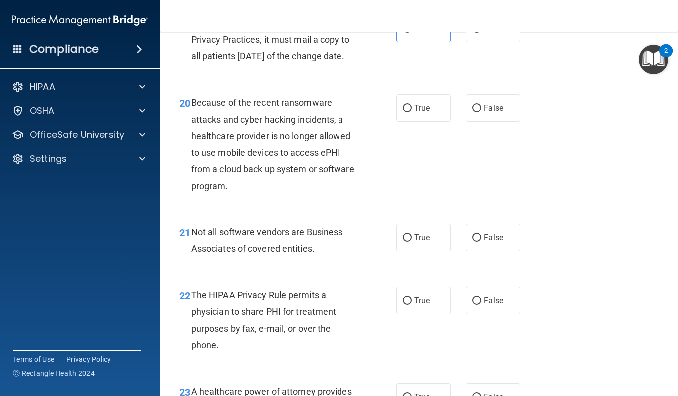
scroll to position [1944, 0]
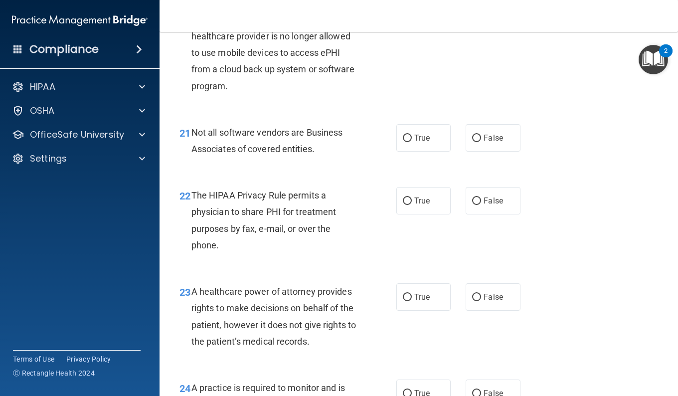
click at [424, 22] on label "True" at bounding box center [423, 8] width 54 height 27
click at [412, 12] on input "True" at bounding box center [407, 8] width 9 height 7
radio input "true"
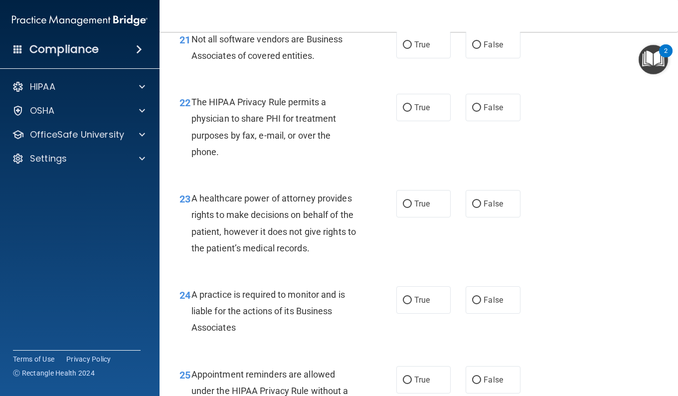
scroll to position [2044, 0]
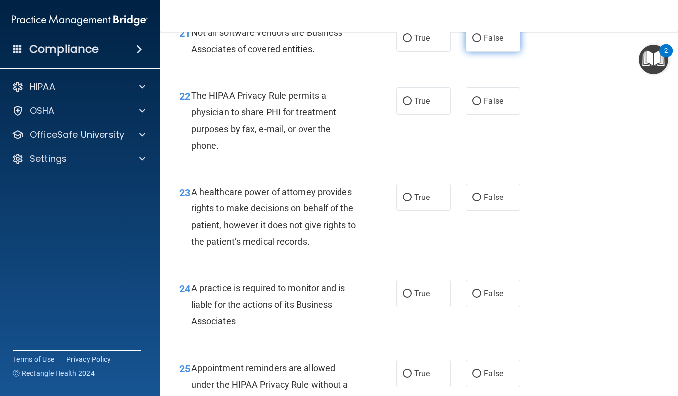
click at [466, 52] on label "False" at bounding box center [493, 37] width 54 height 27
click at [472, 42] on input "False" at bounding box center [476, 38] width 9 height 7
radio input "true"
click at [429, 115] on label "True" at bounding box center [423, 100] width 54 height 27
click at [412, 105] on input "True" at bounding box center [407, 101] width 9 height 7
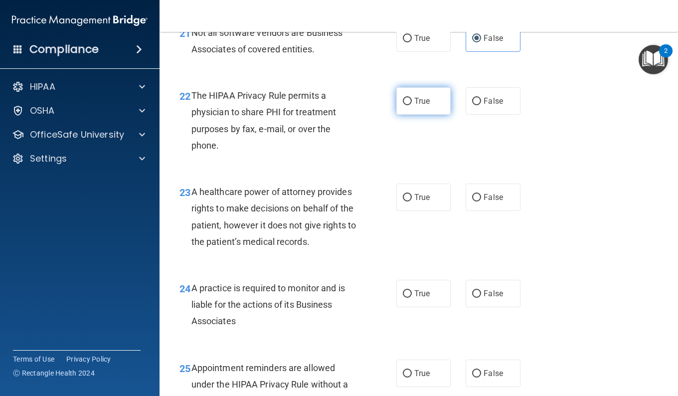
radio input "true"
click at [474, 105] on input "False" at bounding box center [476, 101] width 9 height 7
radio input "true"
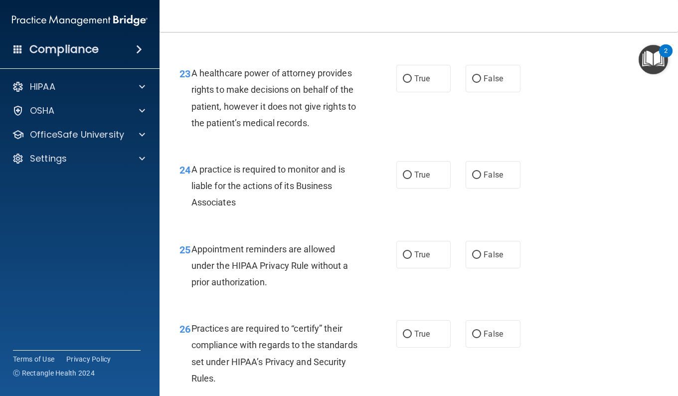
scroll to position [2144, 0]
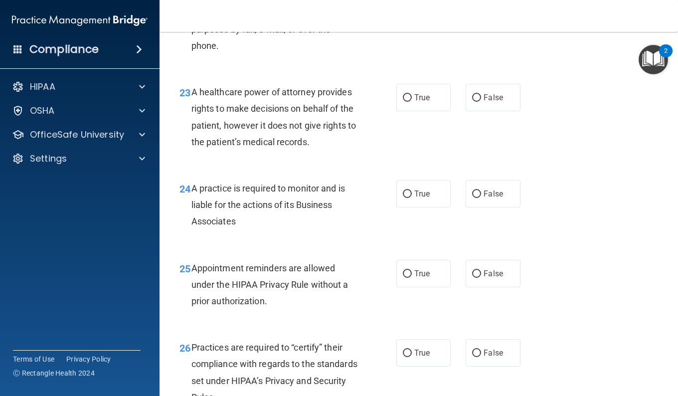
click at [423, 15] on label "True" at bounding box center [423, 1] width 54 height 27
click at [412, 5] on input "True" at bounding box center [407, 1] width 9 height 7
radio input "true"
radio input "false"
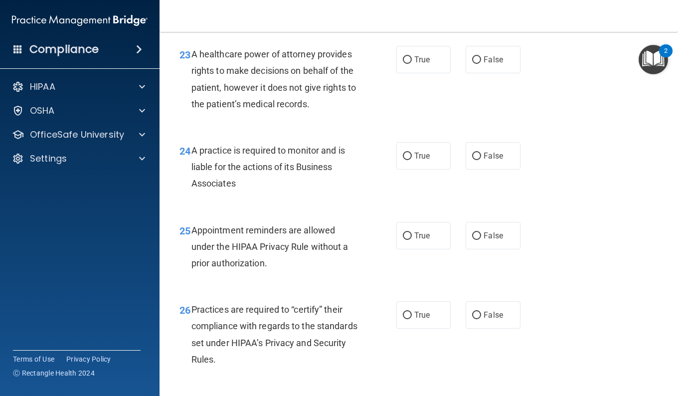
scroll to position [2194, 0]
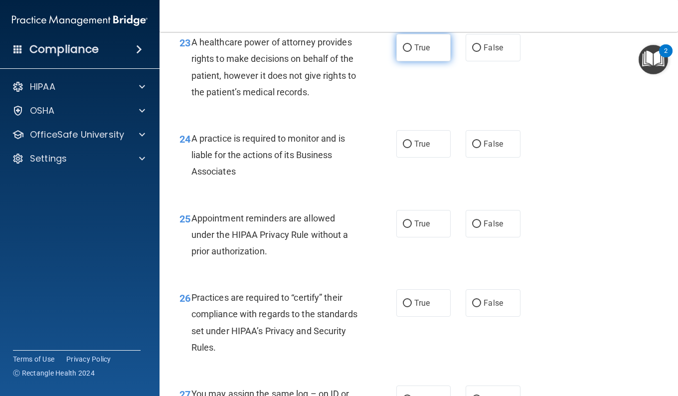
click at [405, 61] on label "True" at bounding box center [423, 47] width 54 height 27
click at [405, 52] on input "True" at bounding box center [407, 47] width 9 height 7
radio input "true"
